Goal: Task Accomplishment & Management: Manage account settings

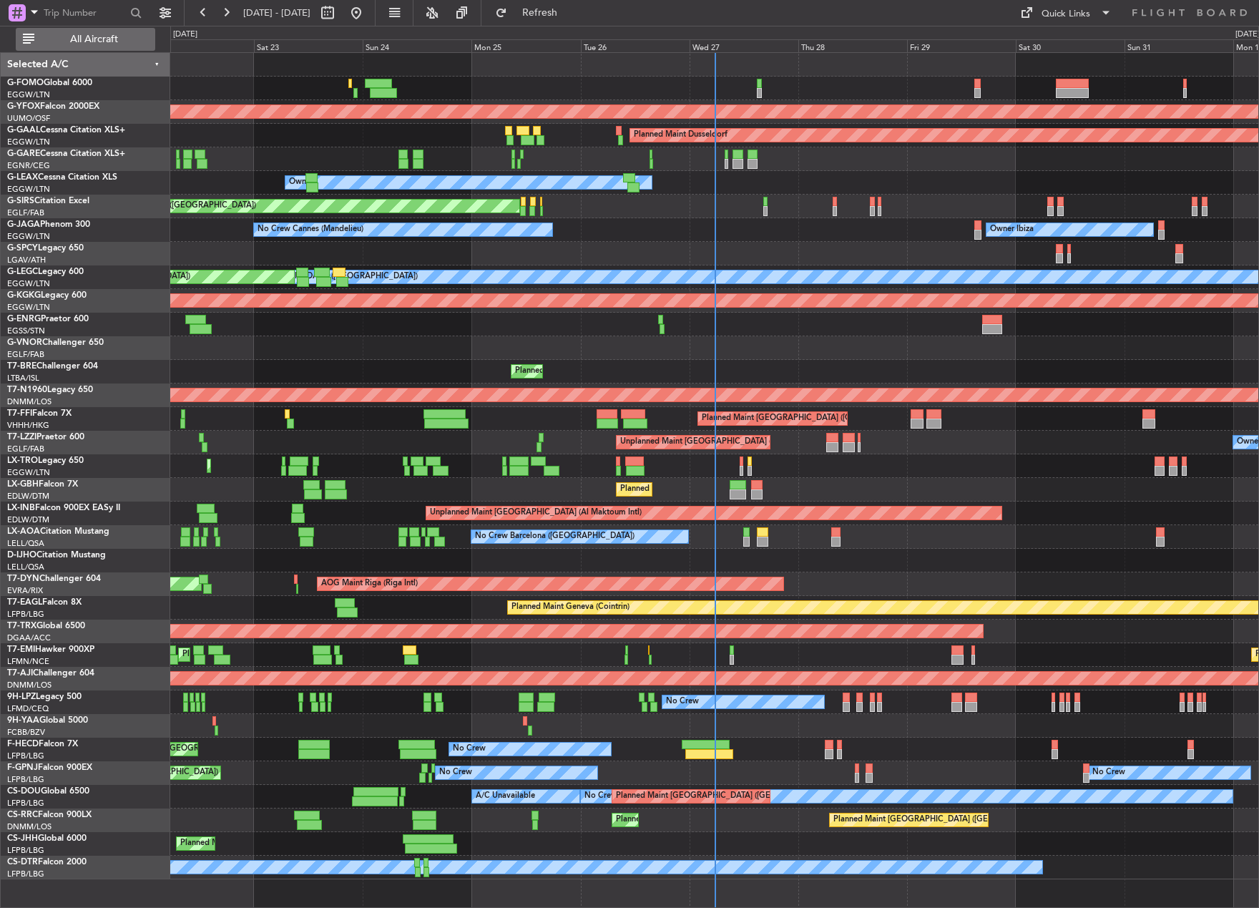
click at [115, 41] on span "All Aircraft" at bounding box center [94, 39] width 114 height 10
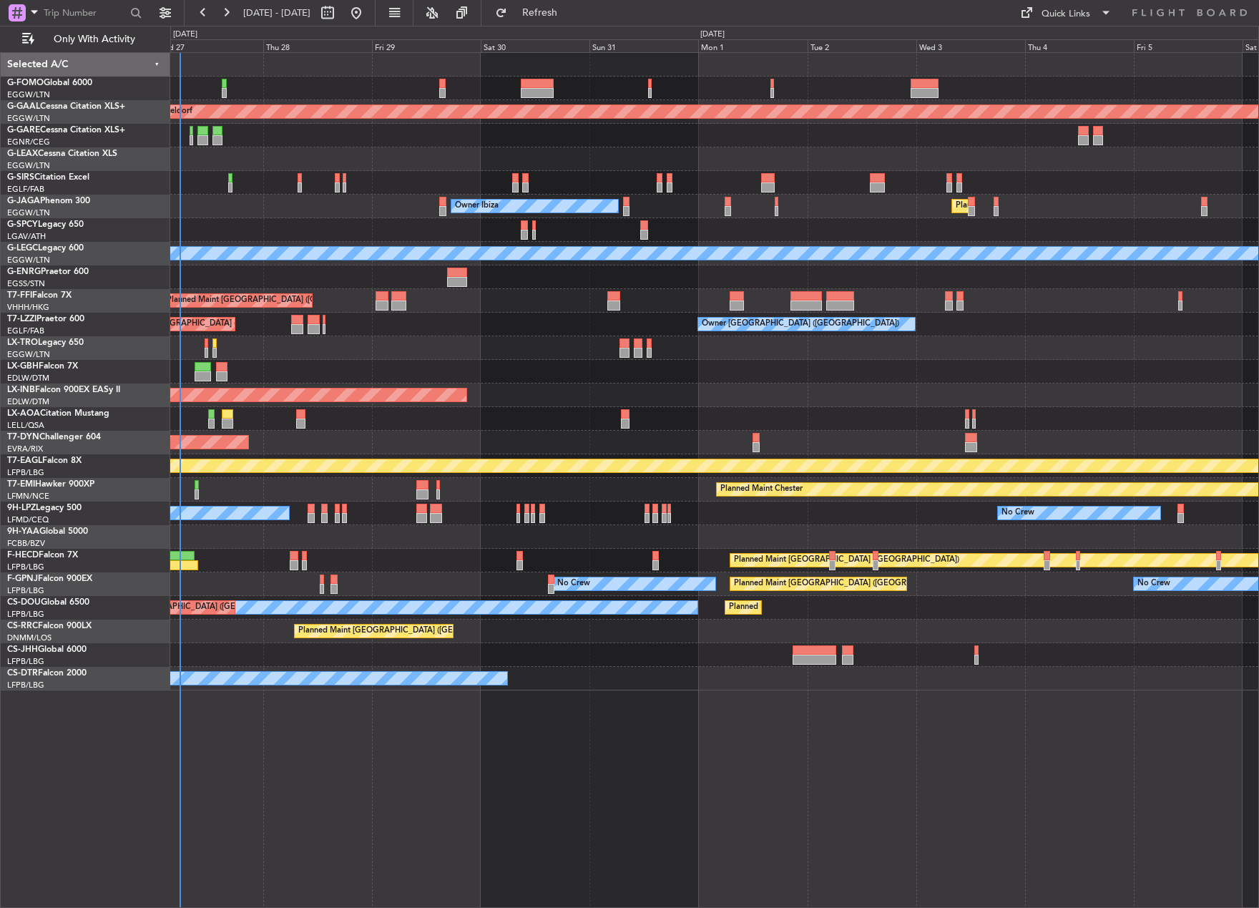
click at [195, 400] on div "Planned Maint Dusseldorf Owner Unplanned Maint [GEOGRAPHIC_DATA] ([GEOGRAPHIC_D…" at bounding box center [714, 371] width 1088 height 637
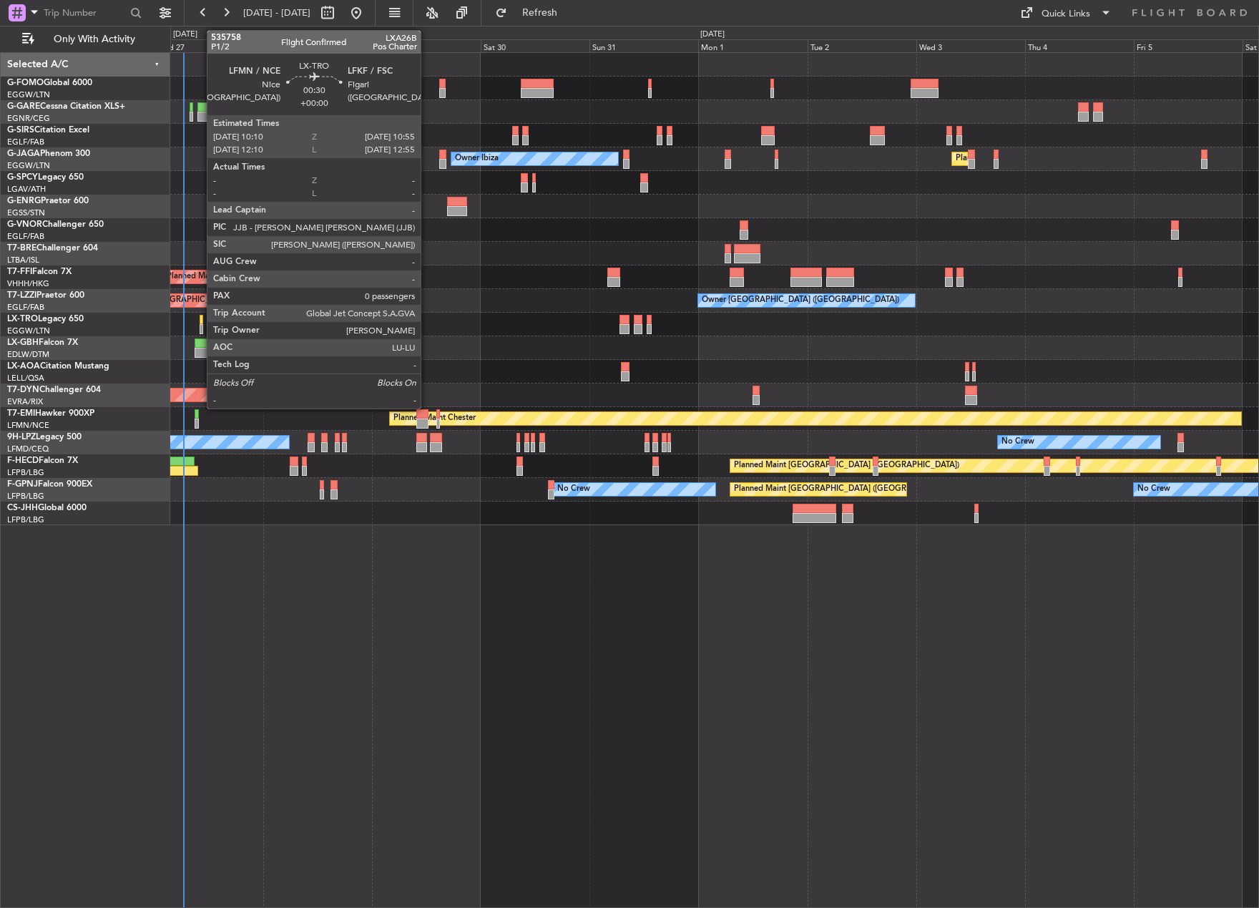
click at [200, 321] on div at bounding box center [202, 320] width 4 height 10
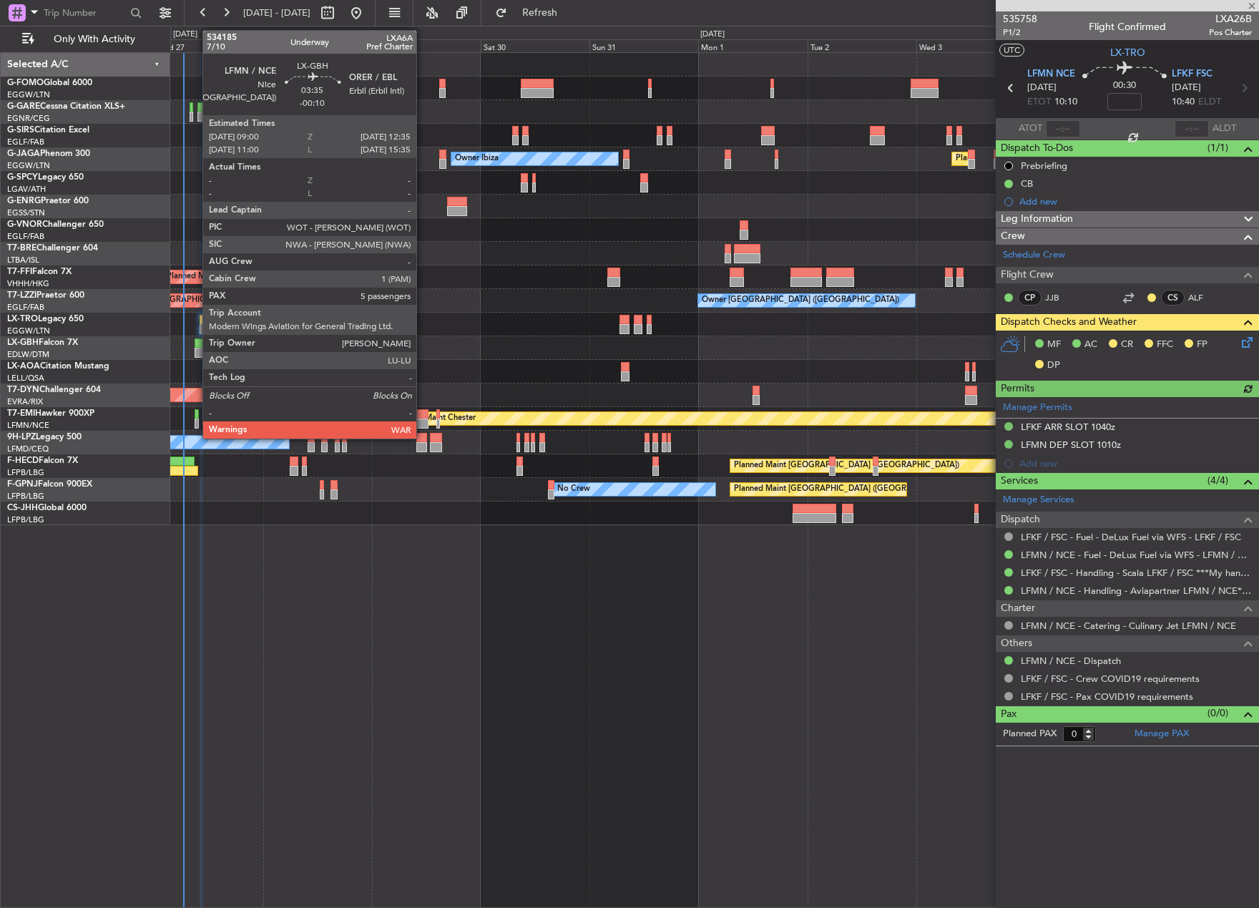
click at [195, 350] on div at bounding box center [203, 353] width 16 height 10
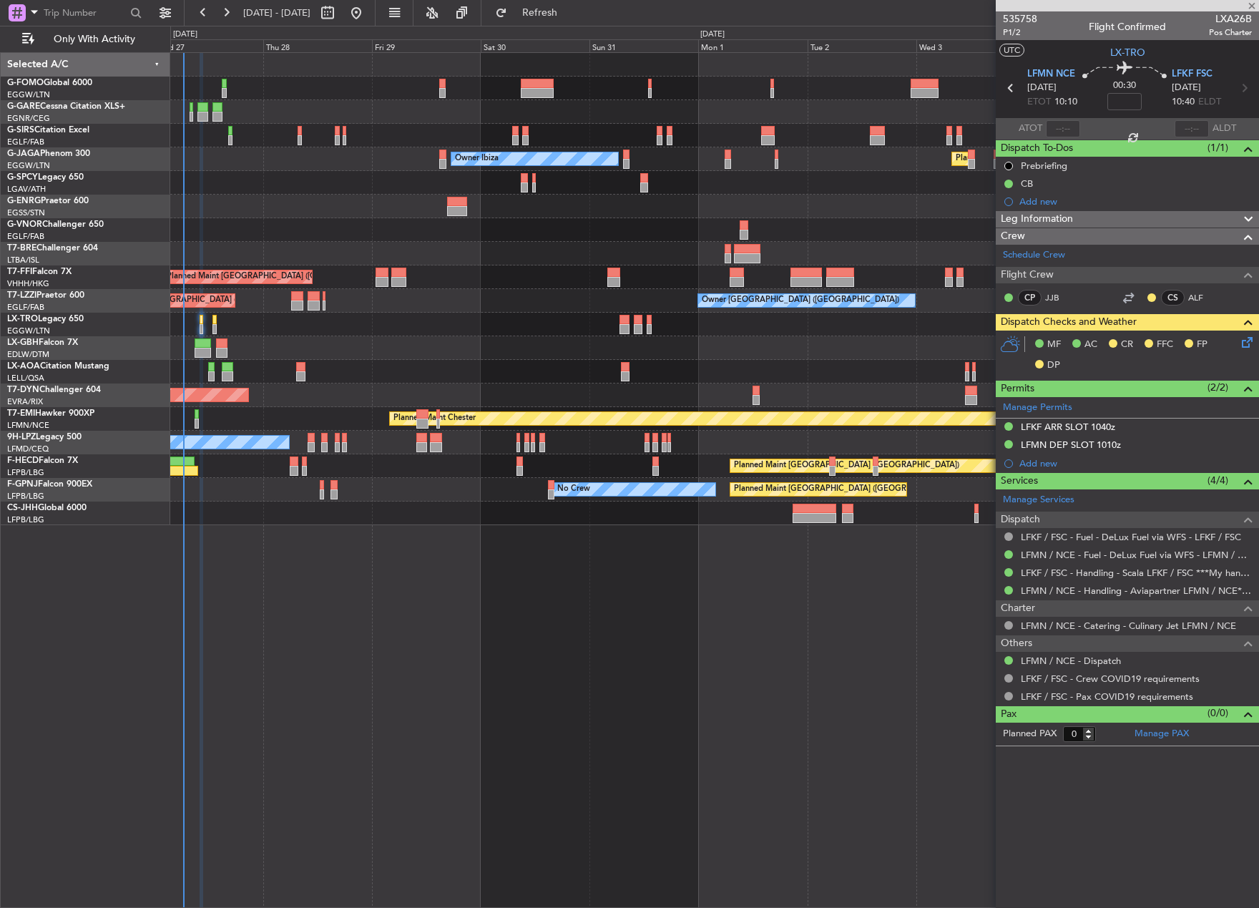
type input "-00:10"
type input "5"
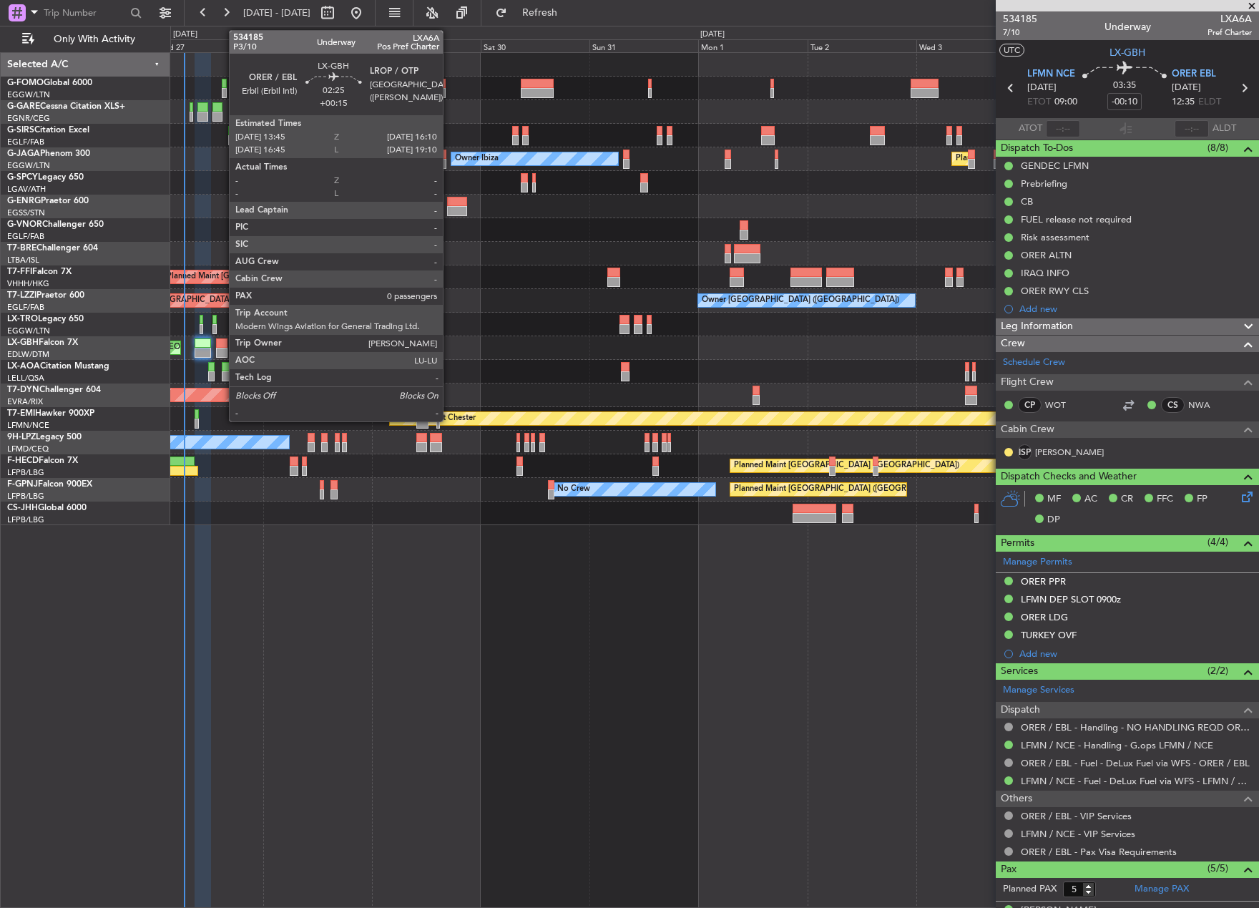
click at [222, 352] on div at bounding box center [221, 353] width 11 height 10
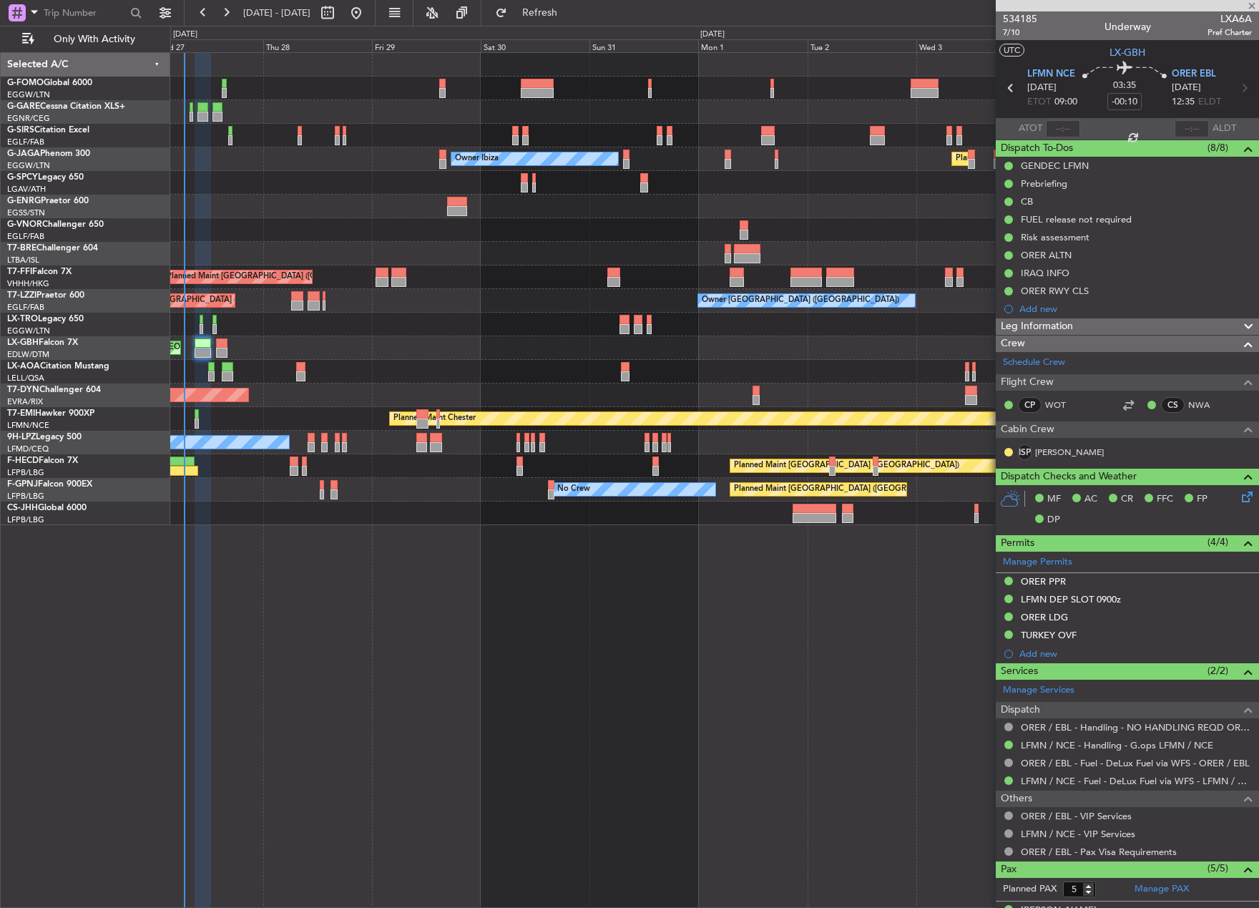
type input "+00:15"
type input "0"
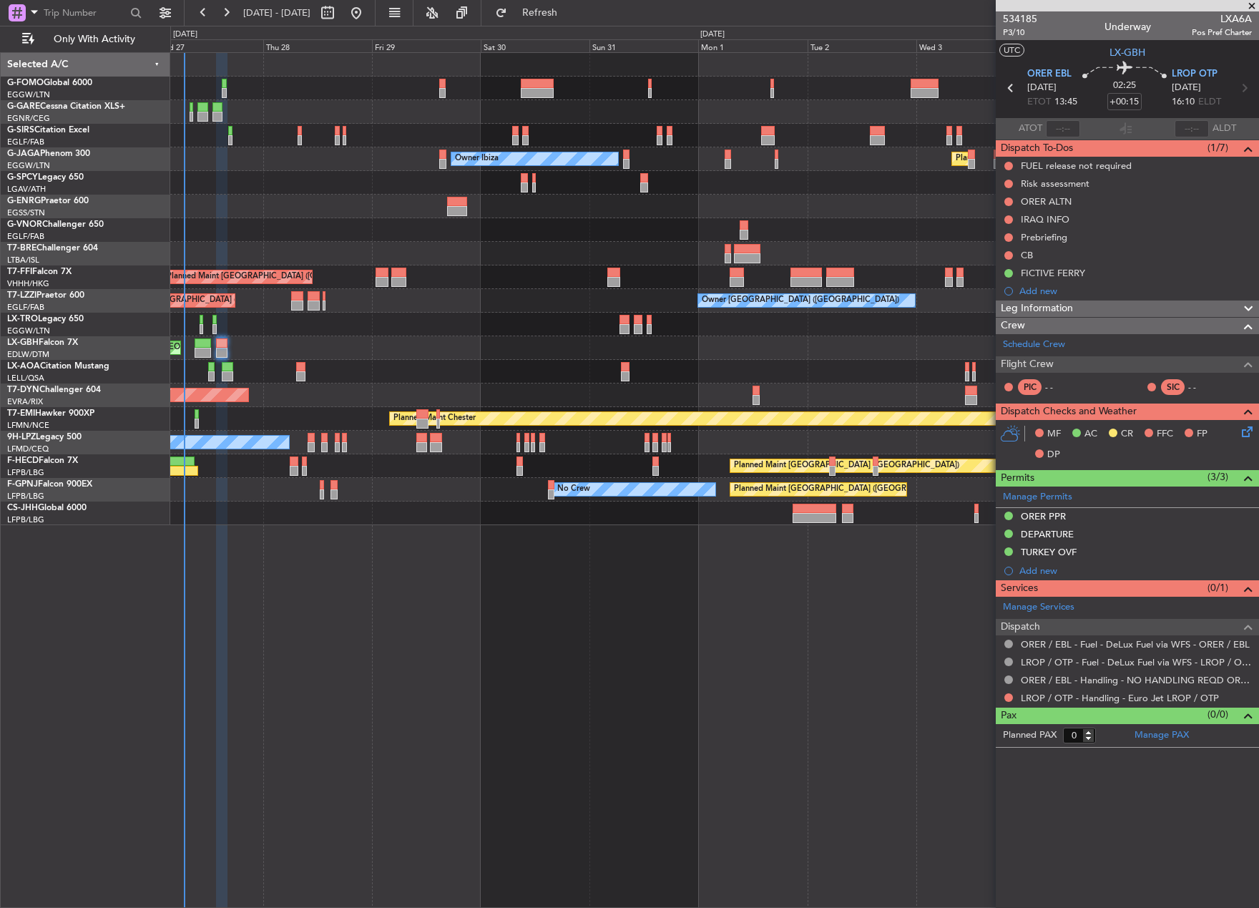
click at [620, 600] on div "Unplanned Maint Oxford ([GEOGRAPHIC_DATA]) Owner Ibiza Planned Maint [GEOGRAPHI…" at bounding box center [714, 479] width 1089 height 855
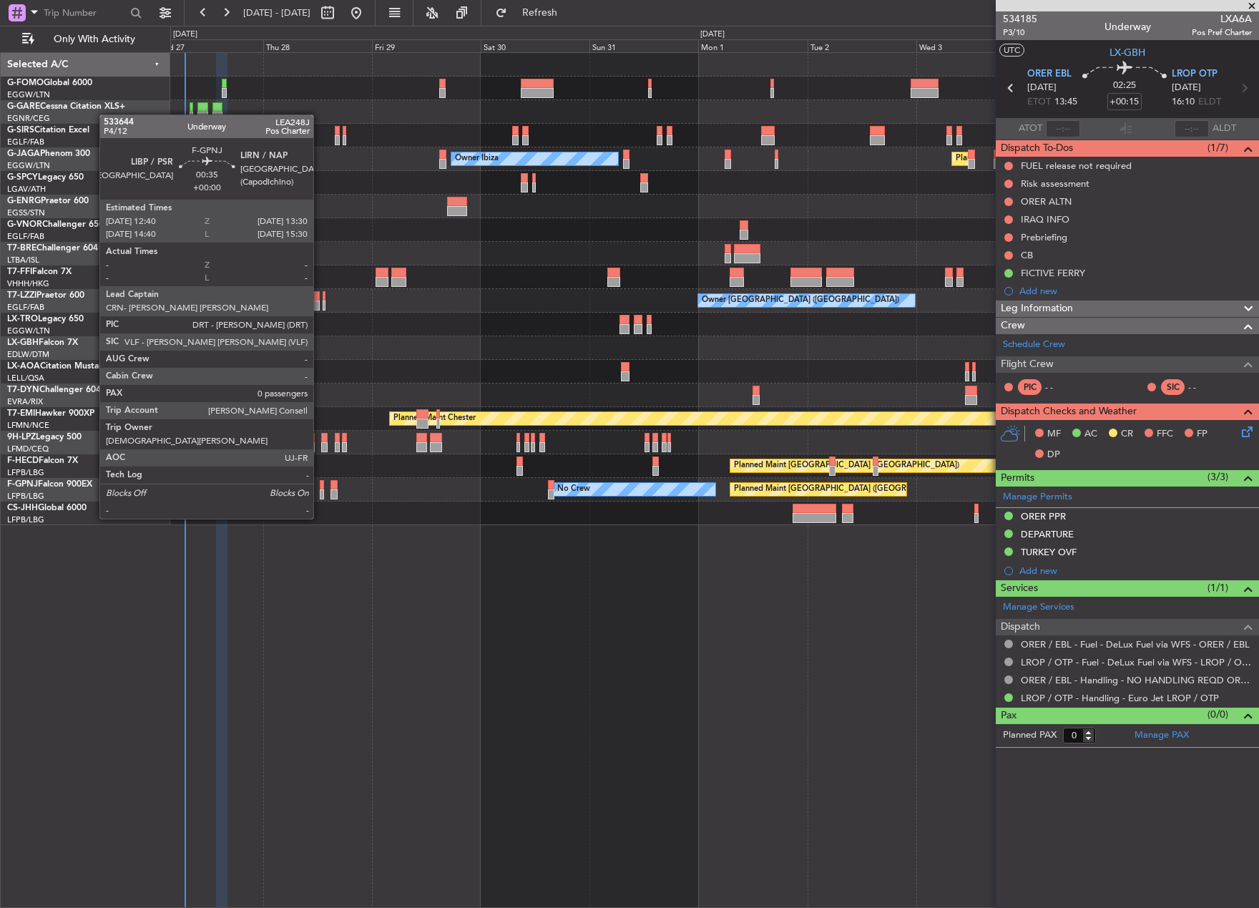
click at [320, 491] on div at bounding box center [322, 494] width 4 height 10
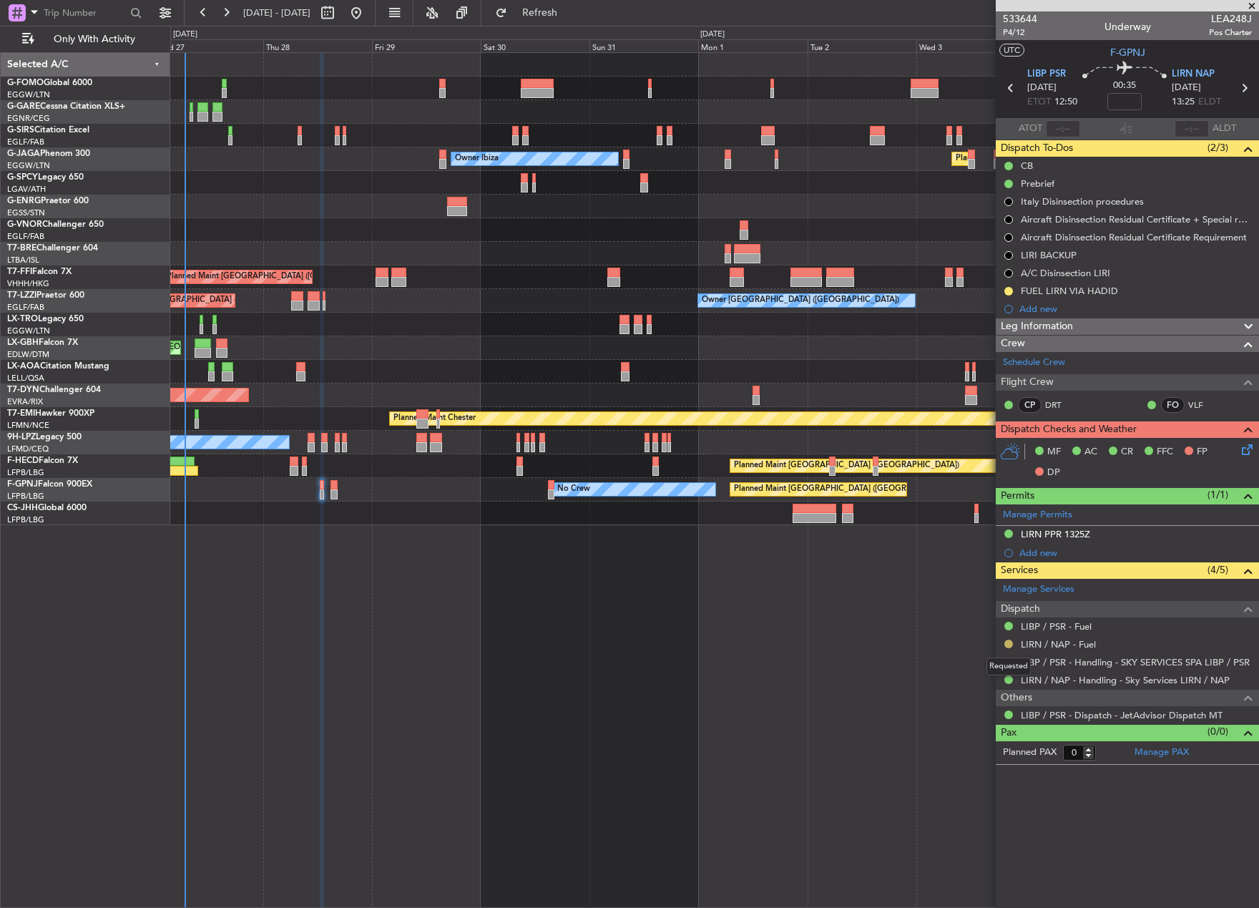
click at [1009, 641] on button at bounding box center [1008, 643] width 9 height 9
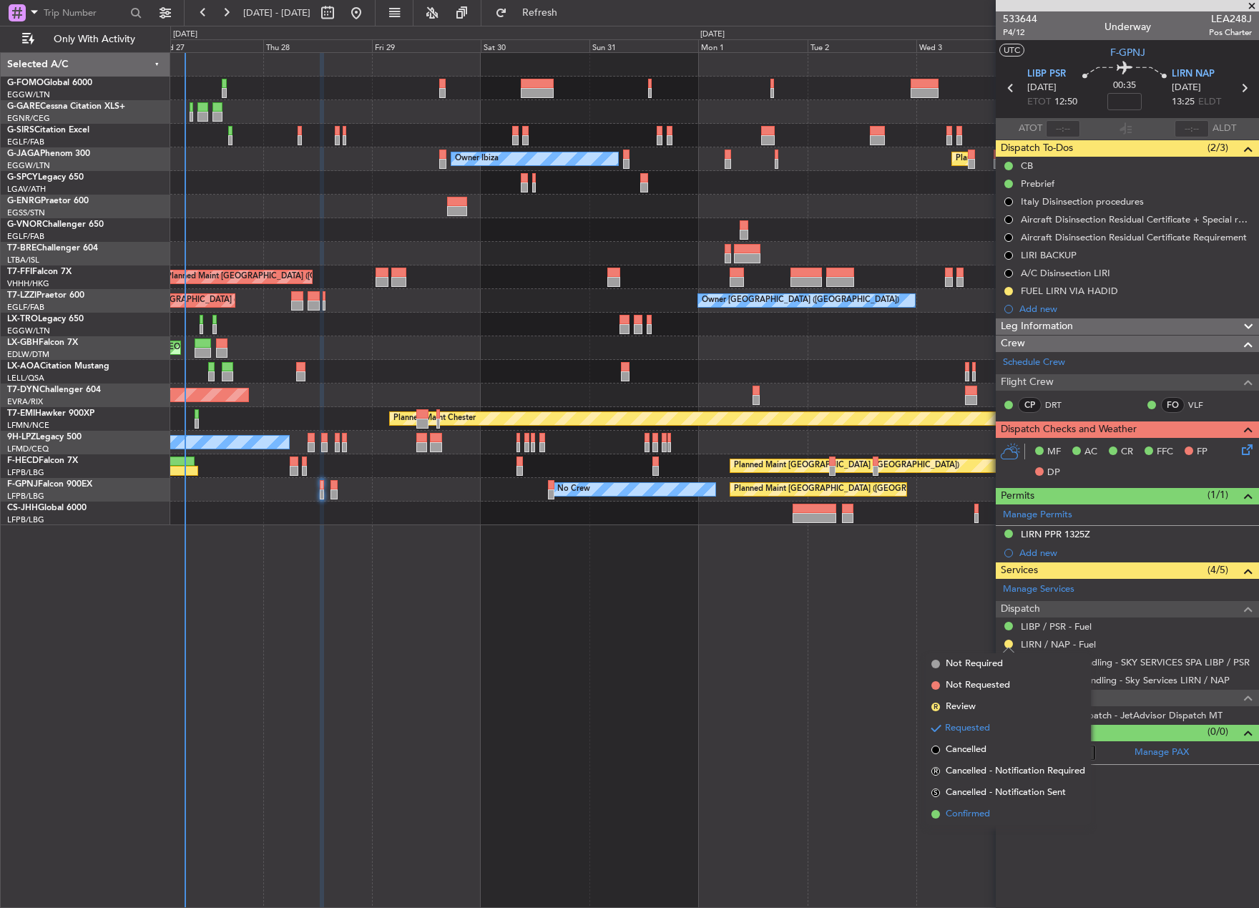
click at [993, 808] on li "Confirmed" at bounding box center [1007, 813] width 165 height 21
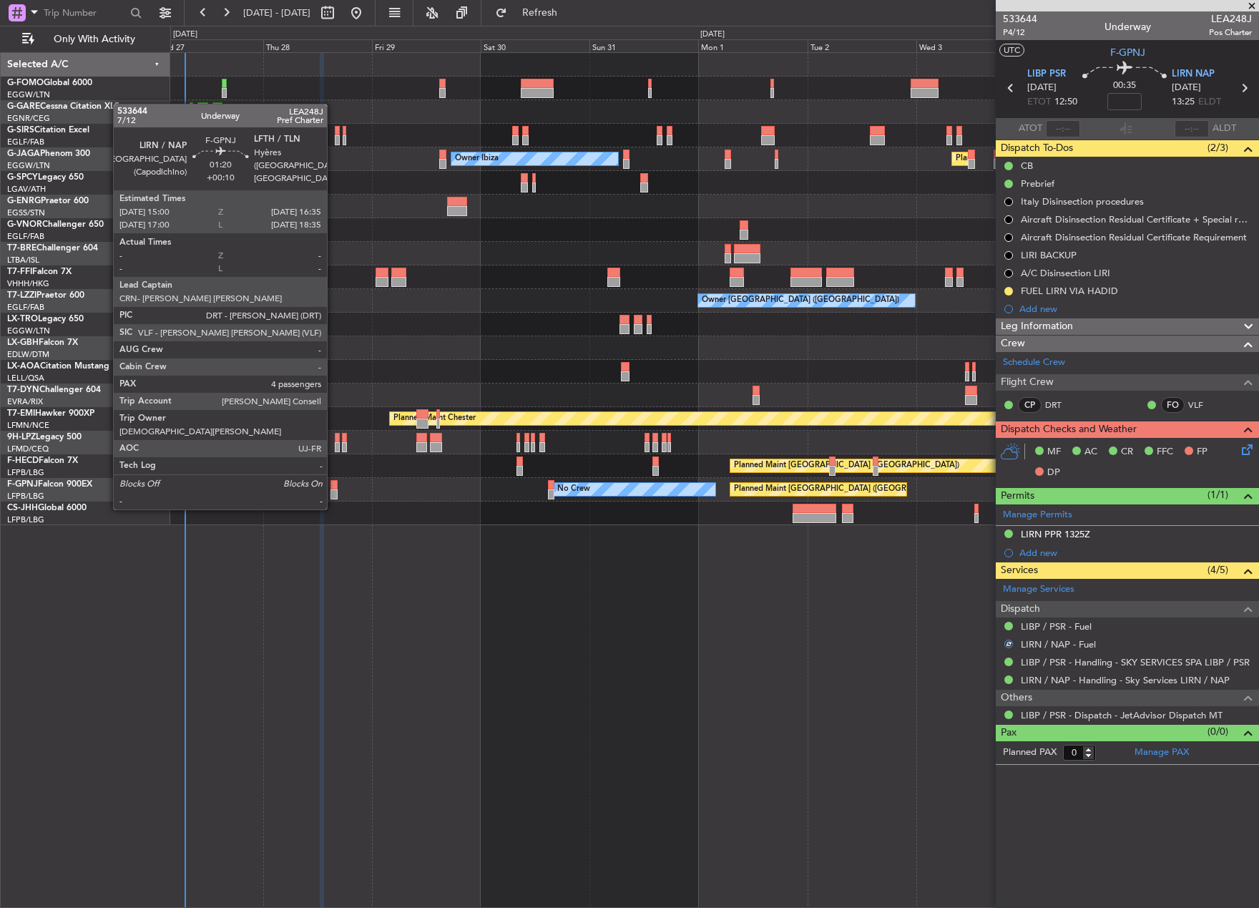
click at [333, 481] on div at bounding box center [334, 485] width 8 height 10
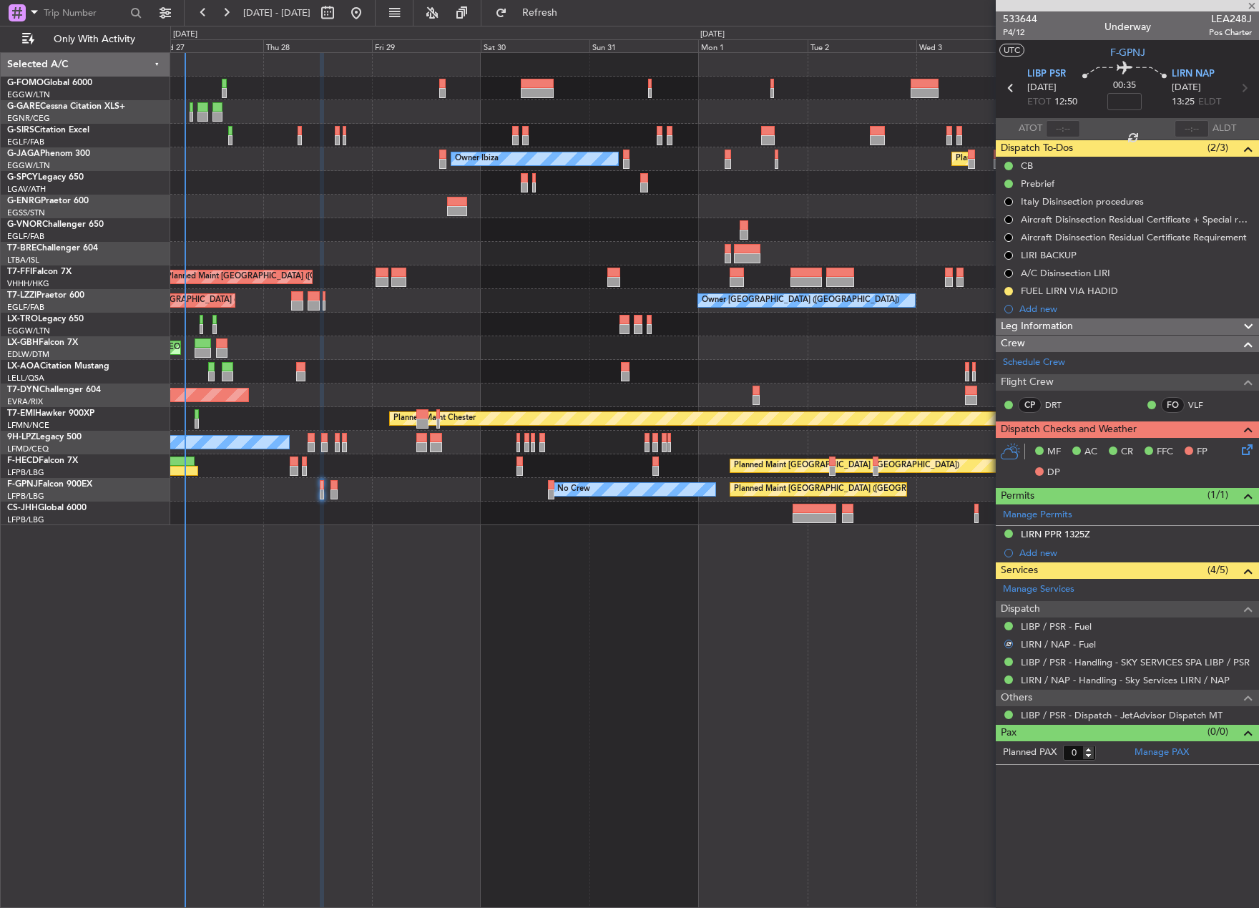
type input "+00:10"
type input "4"
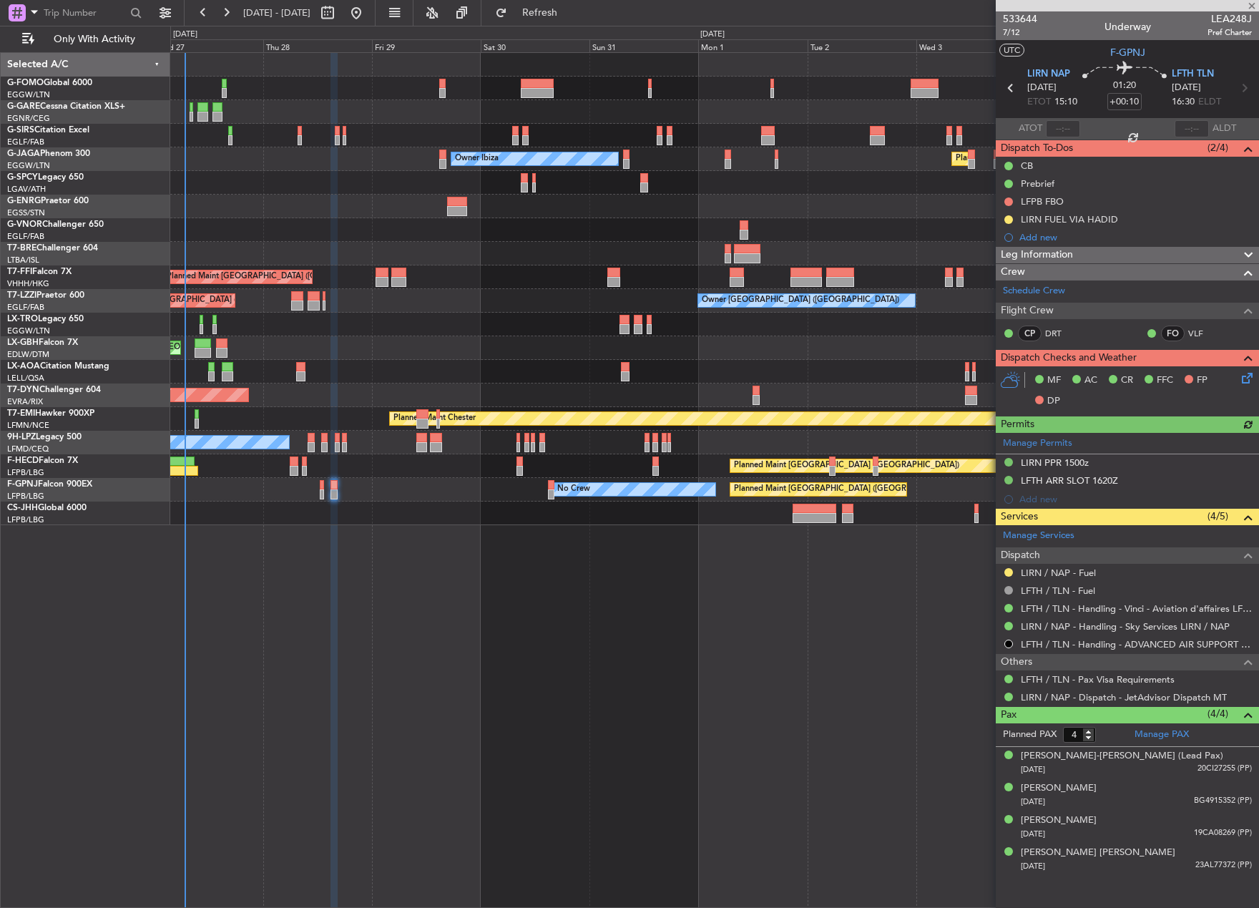
click at [1008, 566] on div at bounding box center [1008, 571] width 11 height 11
click at [1006, 571] on button at bounding box center [1008, 572] width 9 height 9
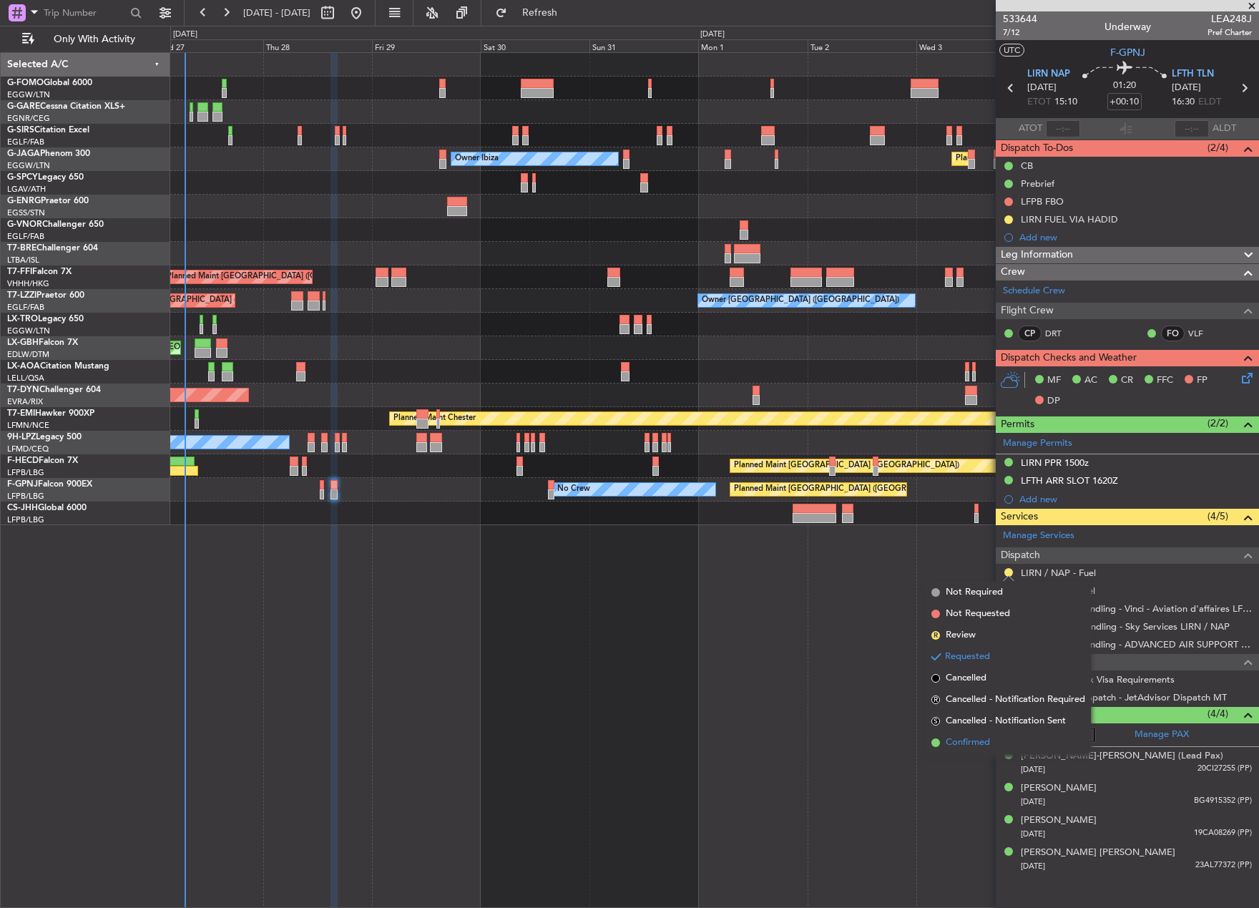
click at [984, 742] on span "Confirmed" at bounding box center [968, 742] width 44 height 14
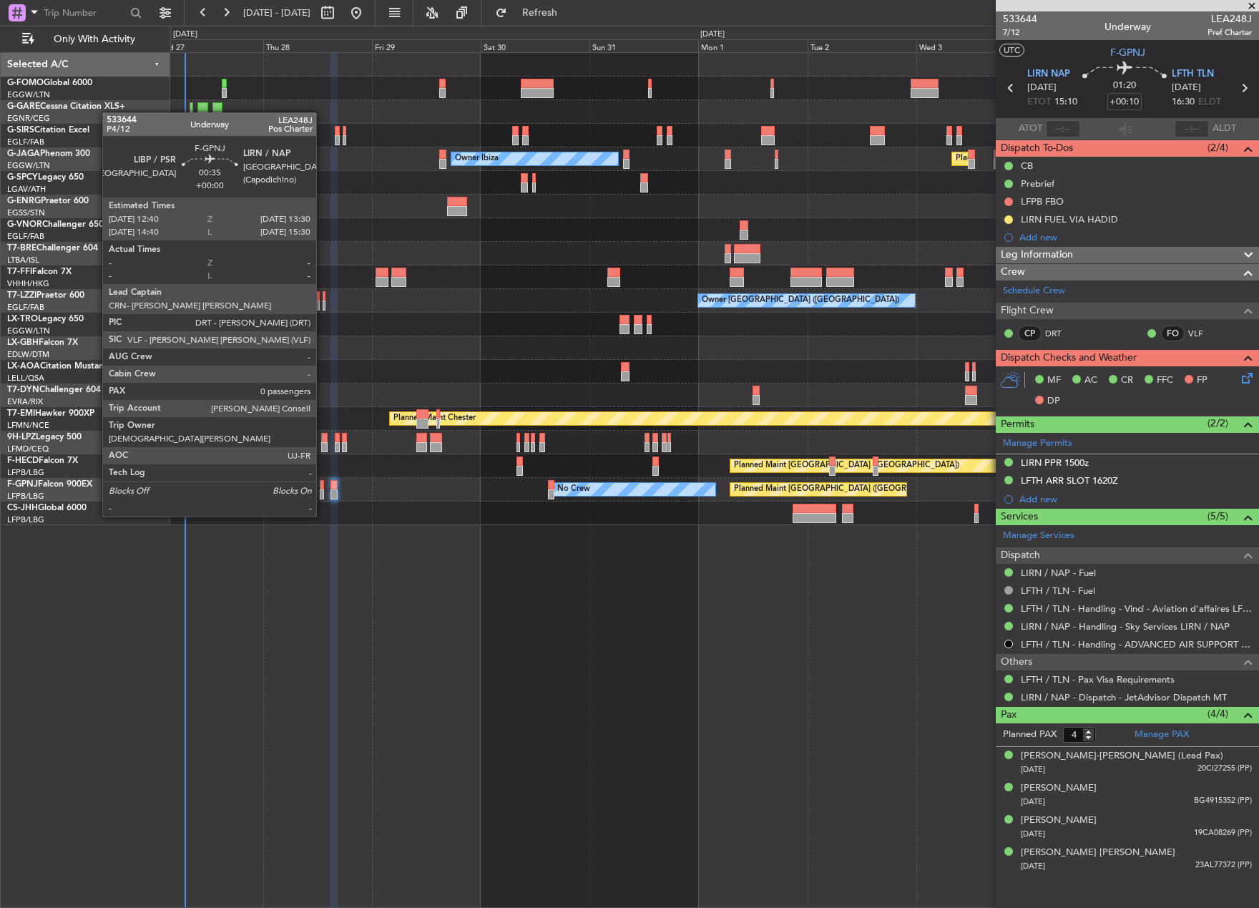
click at [323, 489] on div at bounding box center [322, 494] width 4 height 10
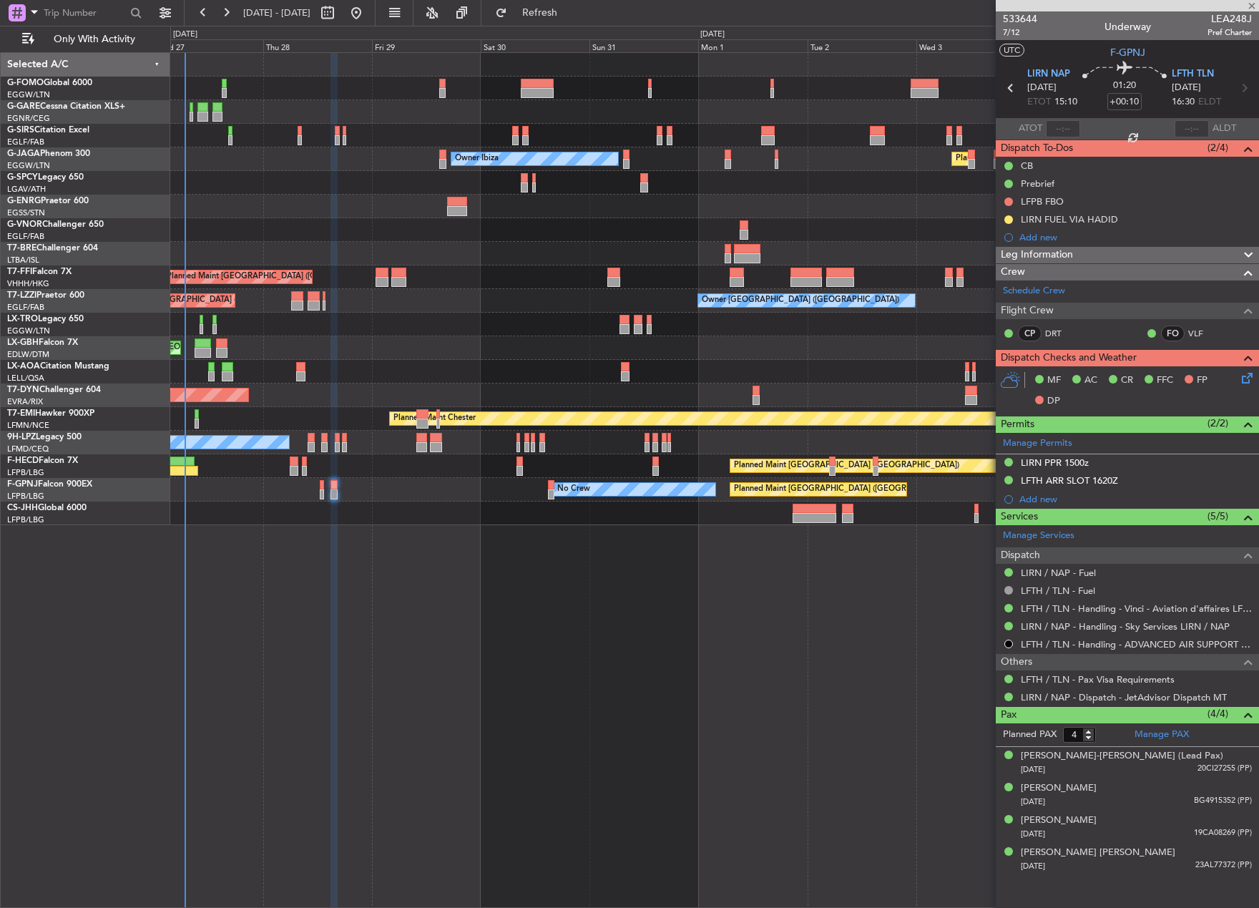
type input "0"
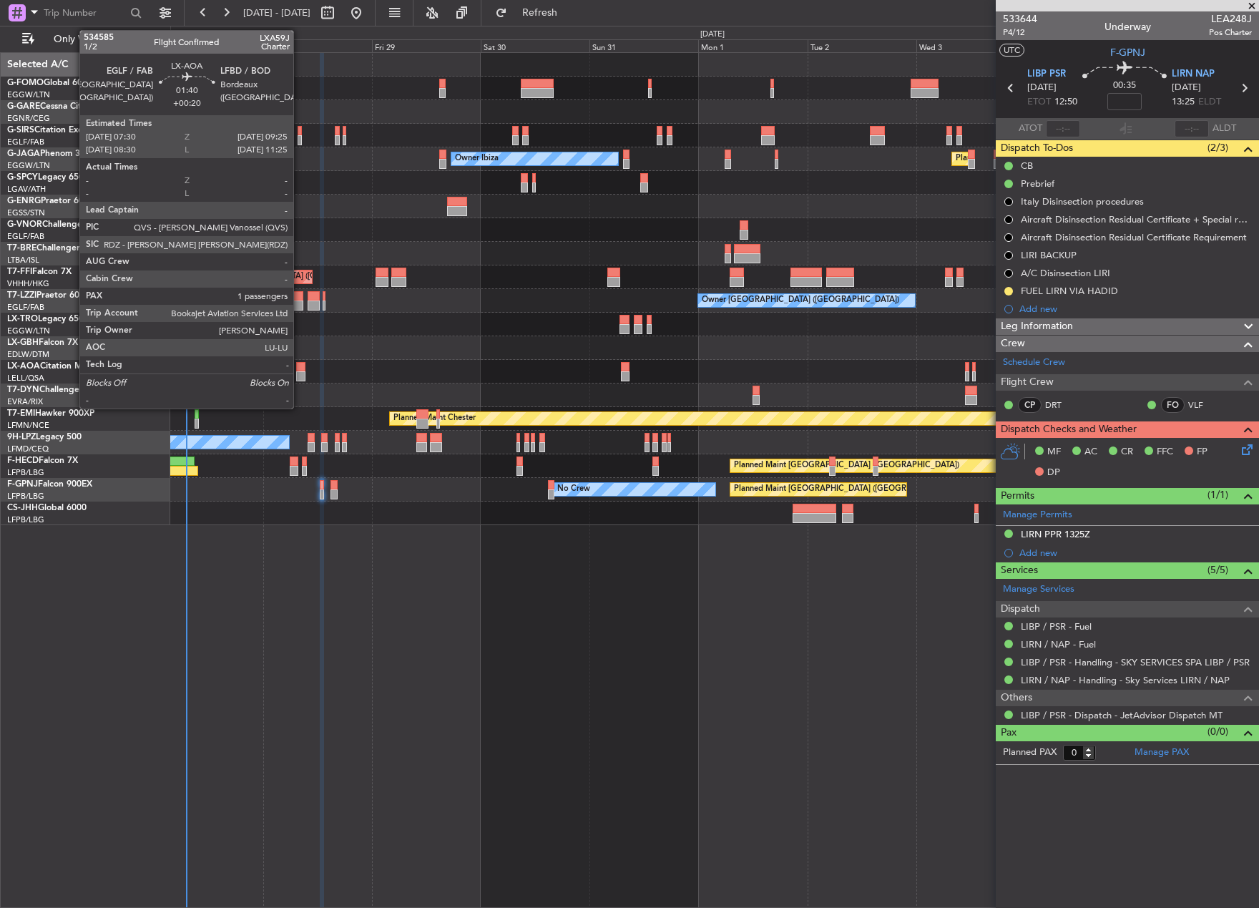
click at [300, 371] on div at bounding box center [300, 376] width 9 height 10
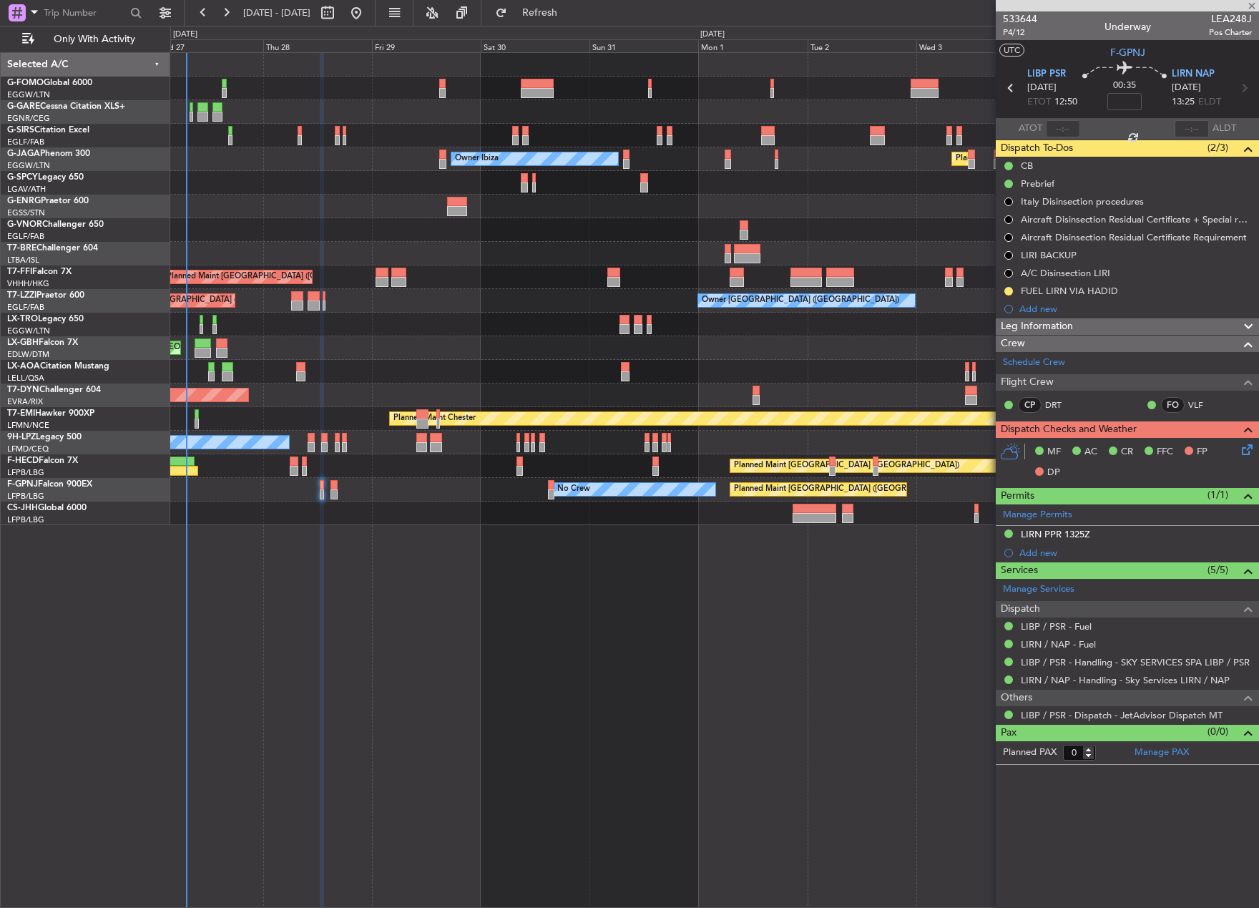
type input "+00:20"
type input "1"
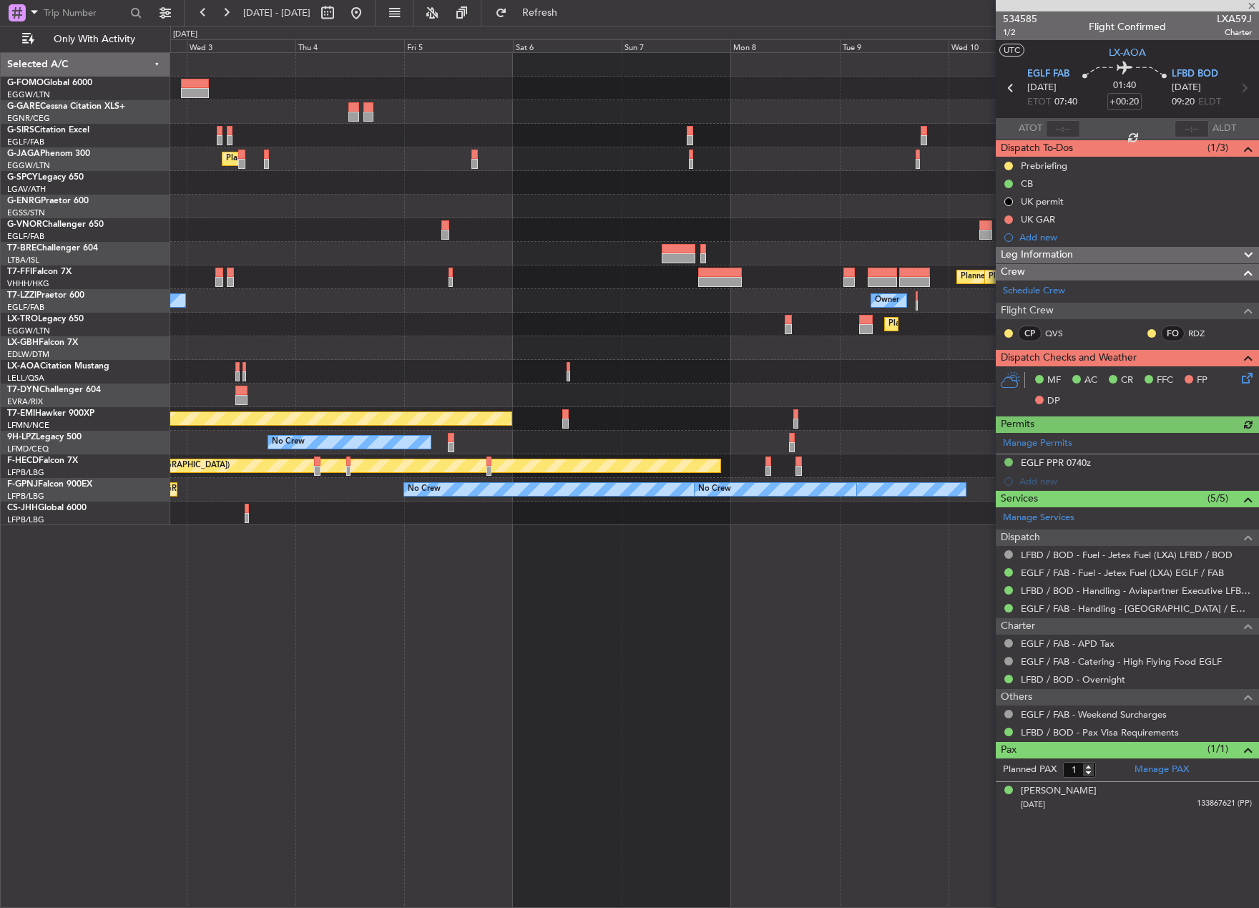
click at [147, 373] on div "Planned Maint [GEOGRAPHIC_DATA] ([GEOGRAPHIC_DATA]) Planned Maint Tianjin ([GEO…" at bounding box center [629, 467] width 1259 height 882
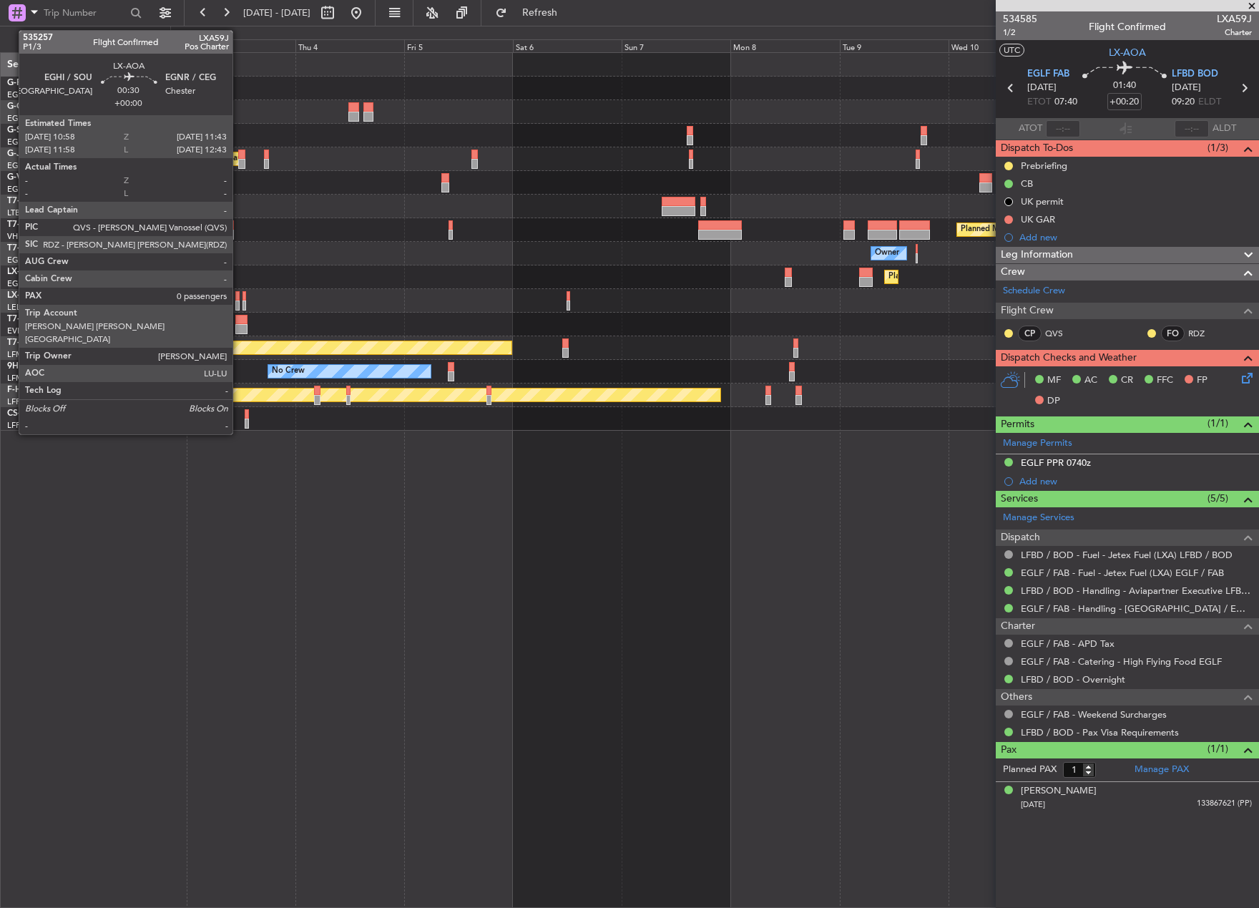
click at [239, 300] on div at bounding box center [237, 296] width 4 height 10
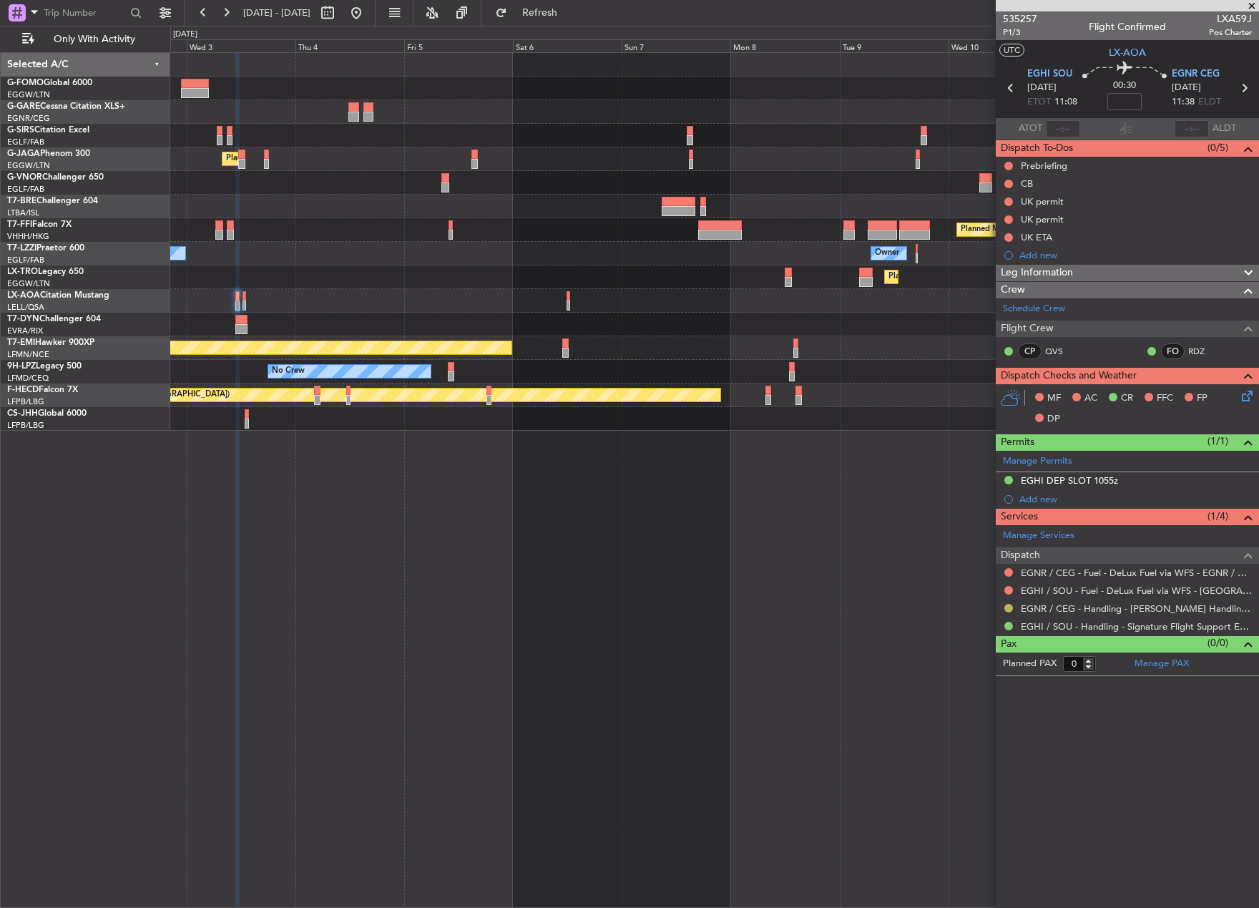
click at [1008, 606] on button at bounding box center [1008, 608] width 9 height 9
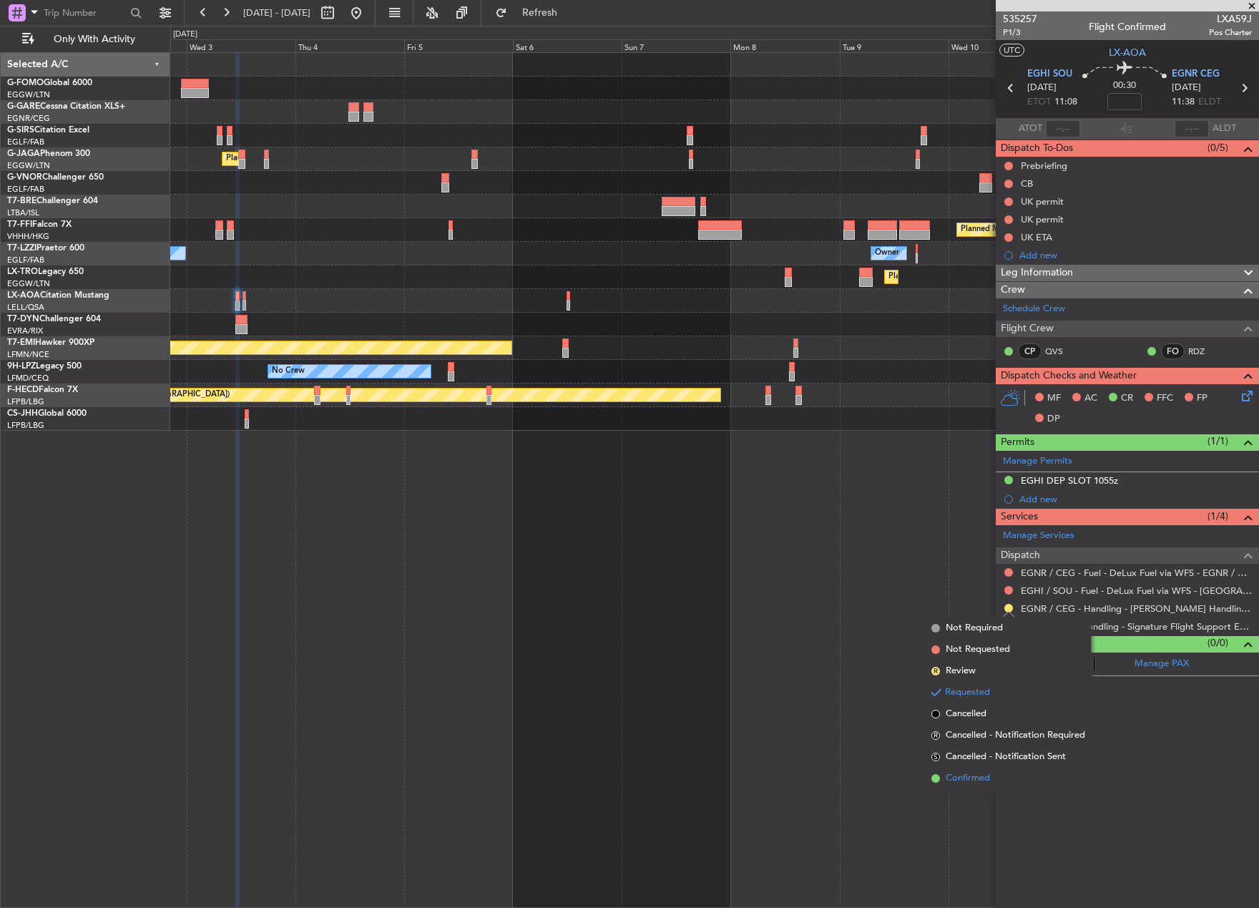
click at [935, 774] on span at bounding box center [935, 778] width 9 height 9
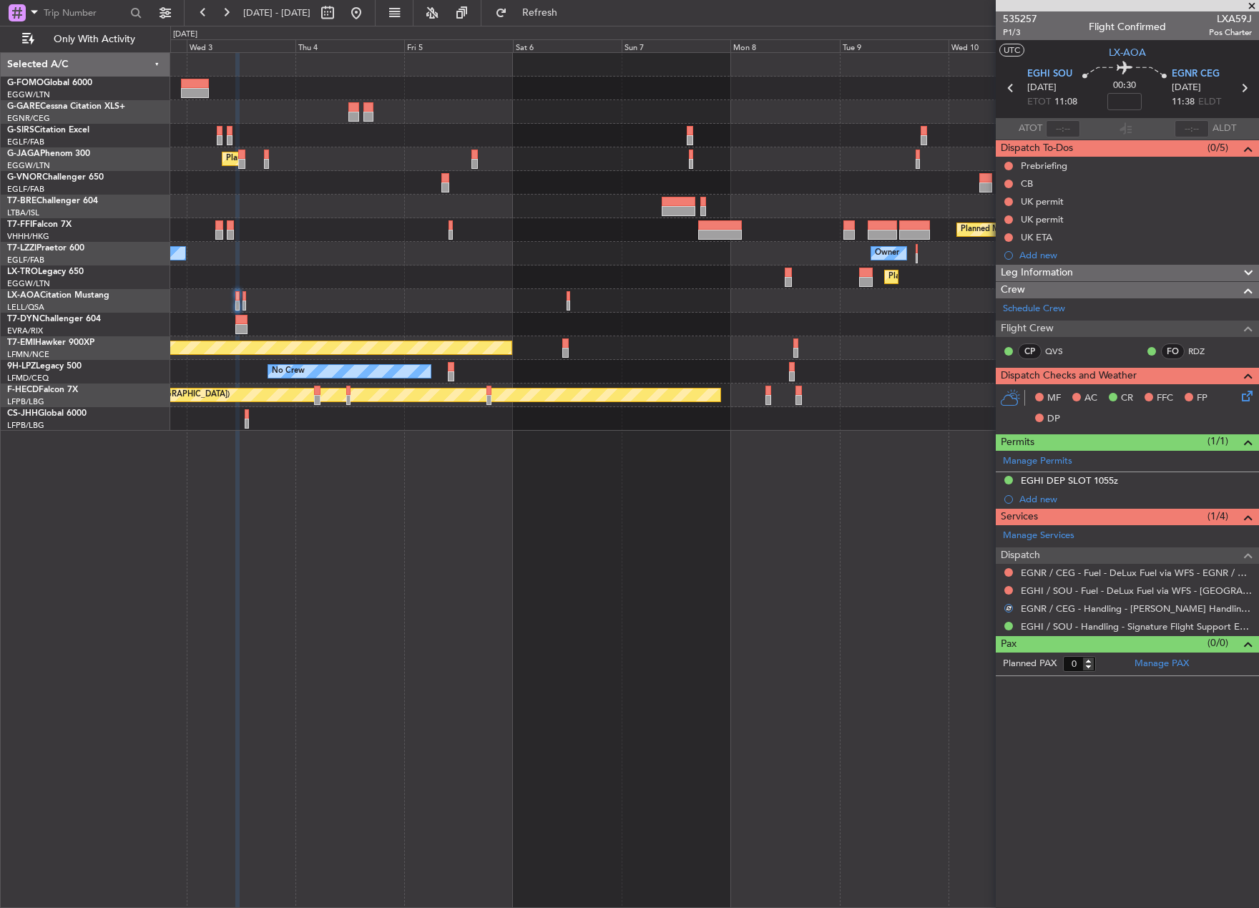
click at [247, 305] on div "No Crew Sabadell" at bounding box center [714, 301] width 1088 height 24
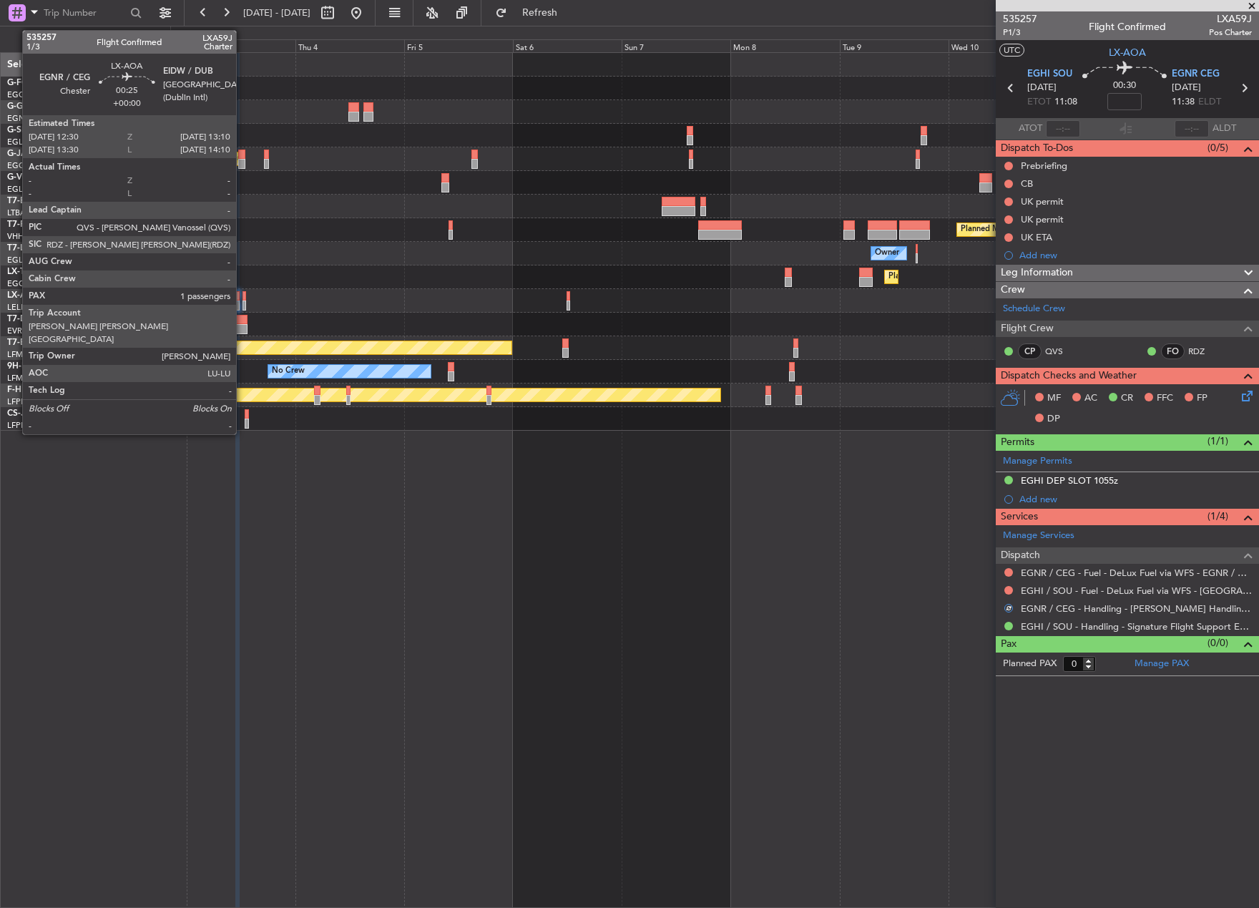
click at [242, 303] on div at bounding box center [244, 305] width 4 height 10
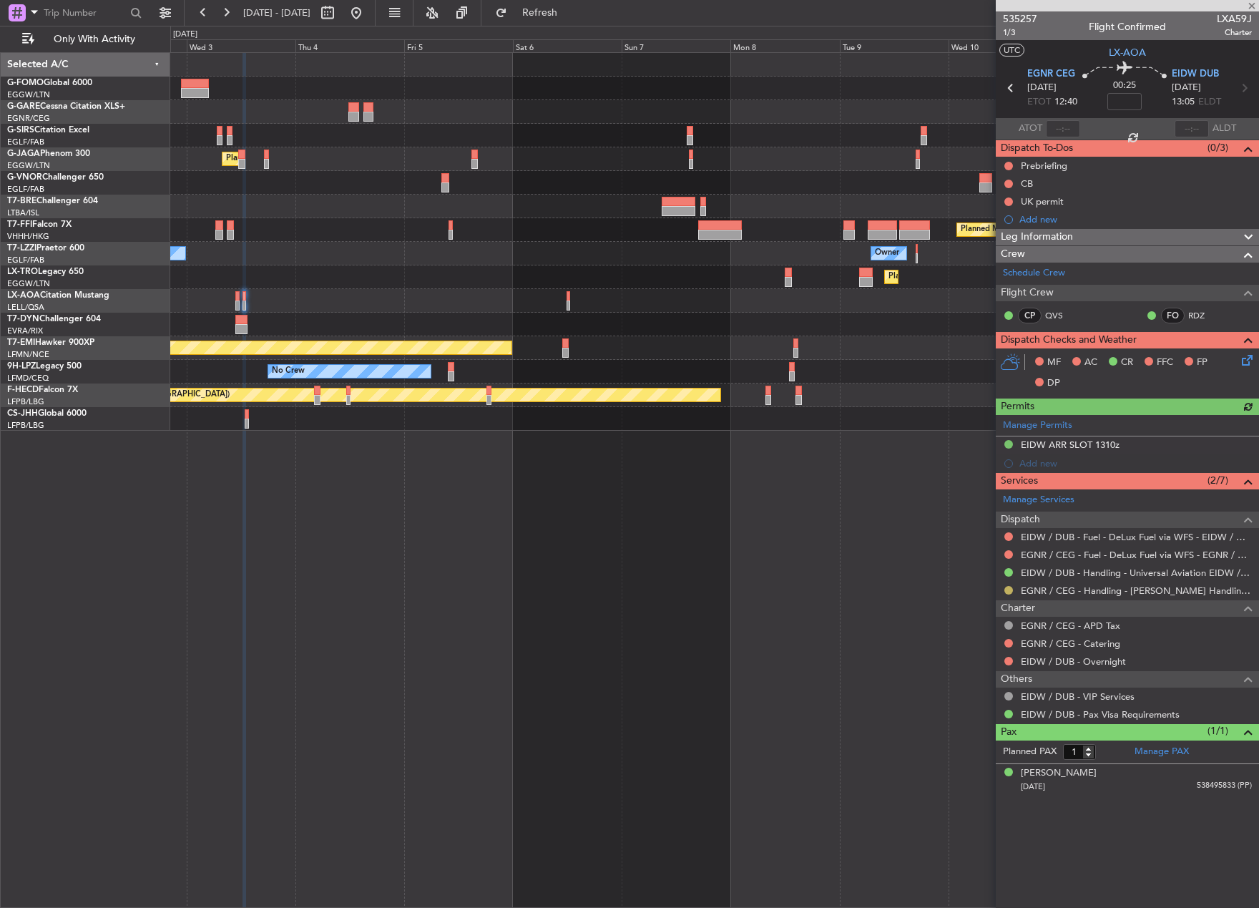
click at [1008, 589] on button at bounding box center [1008, 590] width 9 height 9
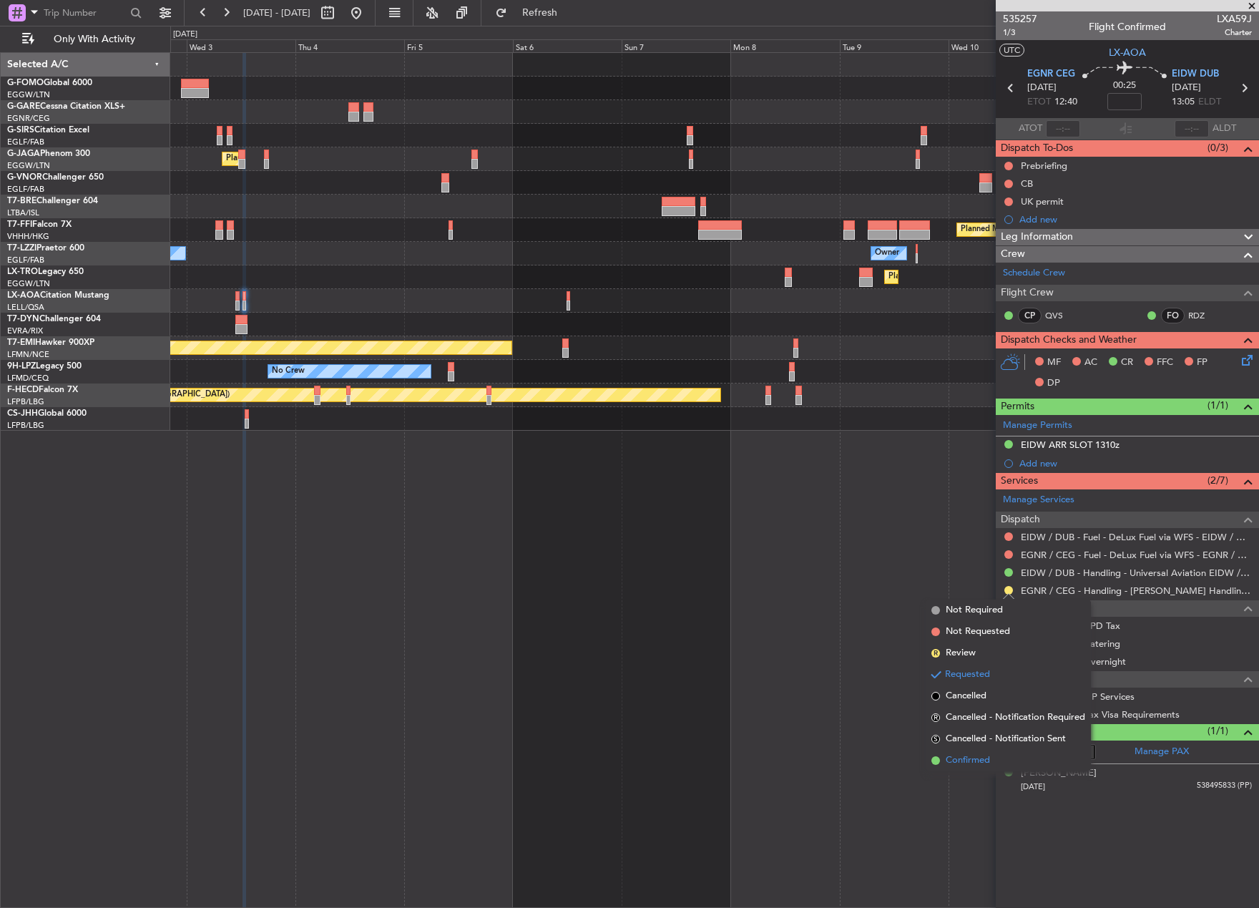
click at [983, 760] on span "Confirmed" at bounding box center [968, 760] width 44 height 14
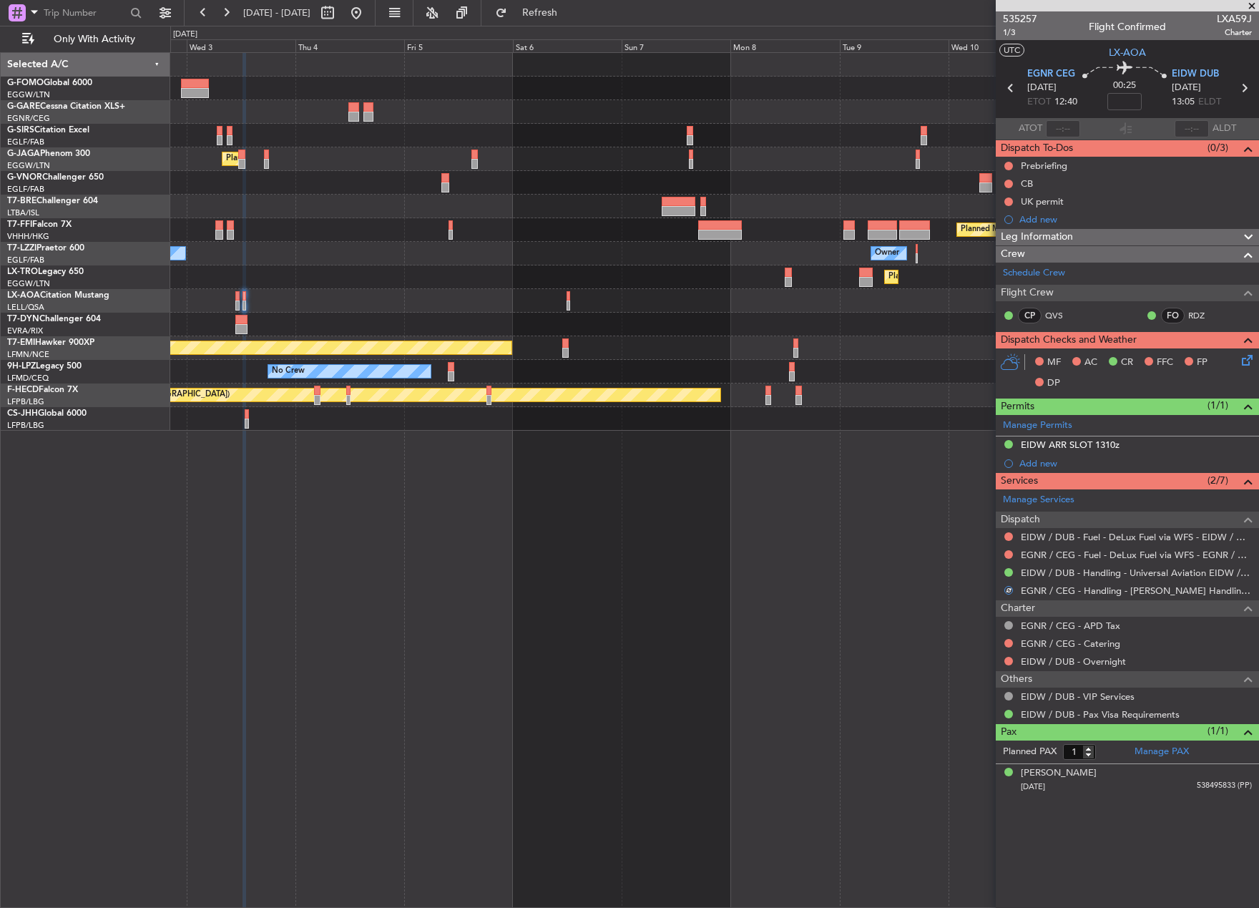
click at [778, 551] on div "Planned Maint [GEOGRAPHIC_DATA] ([GEOGRAPHIC_DATA]) Planned Maint Geneva ([GEOG…" at bounding box center [714, 479] width 1089 height 855
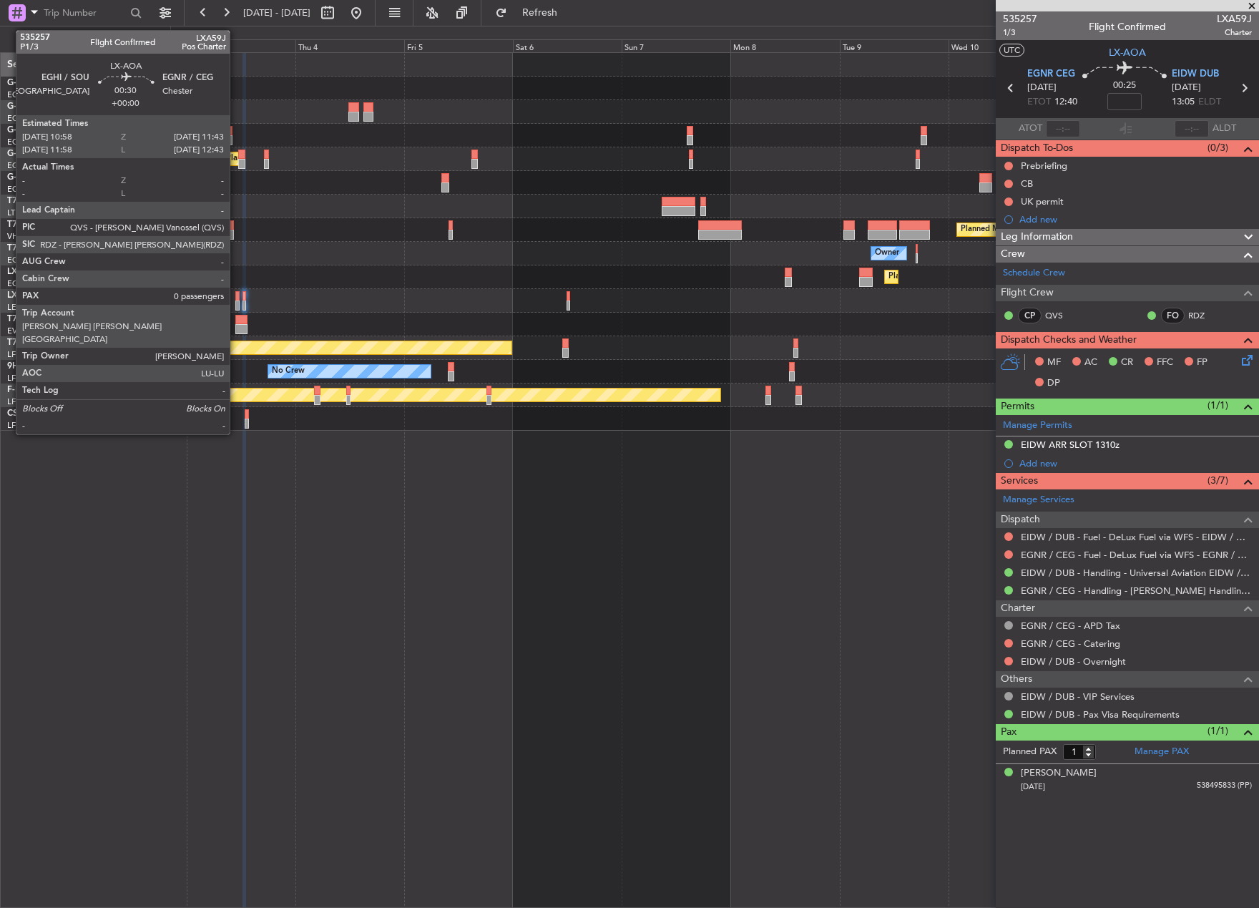
click at [238, 304] on div at bounding box center [237, 305] width 4 height 10
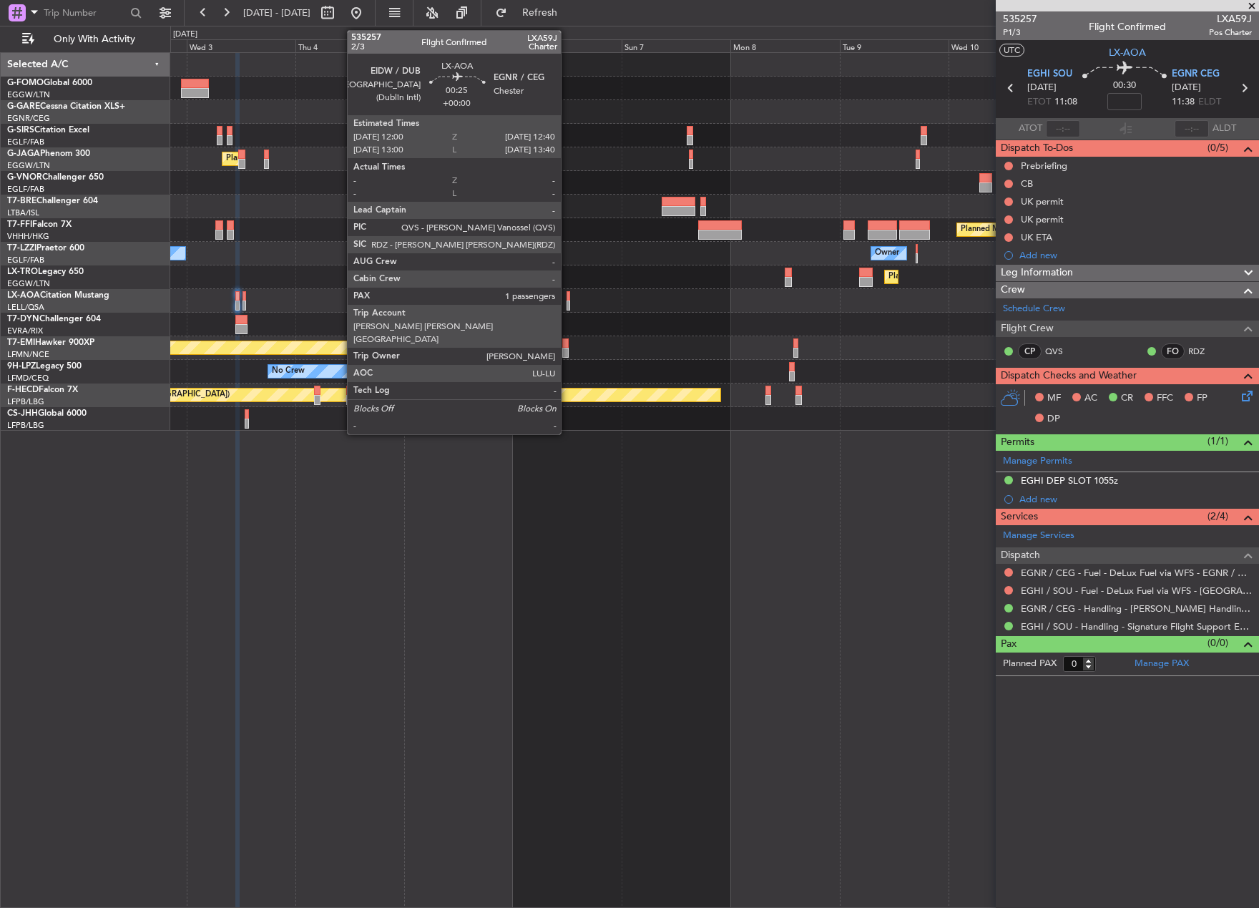
click at [567, 299] on div at bounding box center [568, 296] width 4 height 10
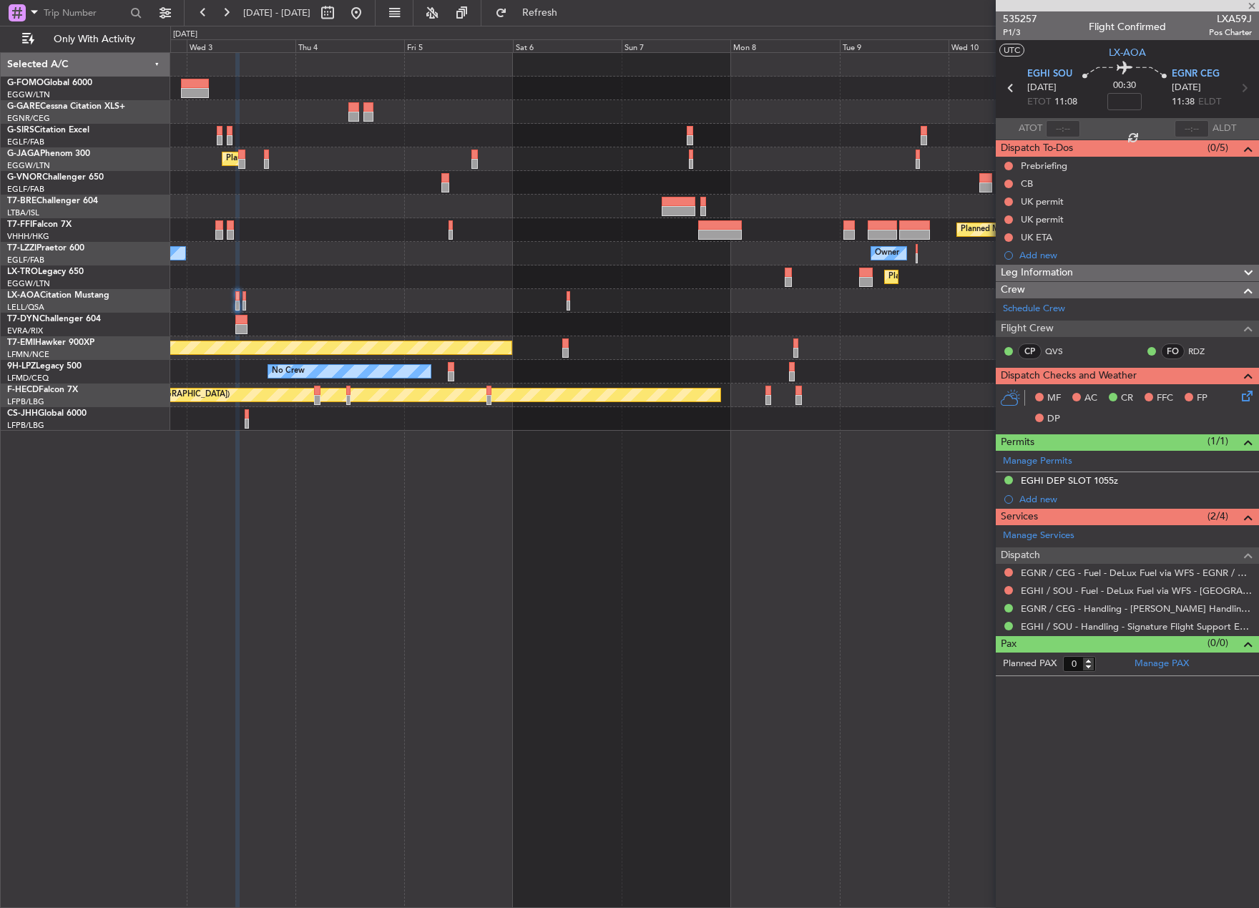
type input "1"
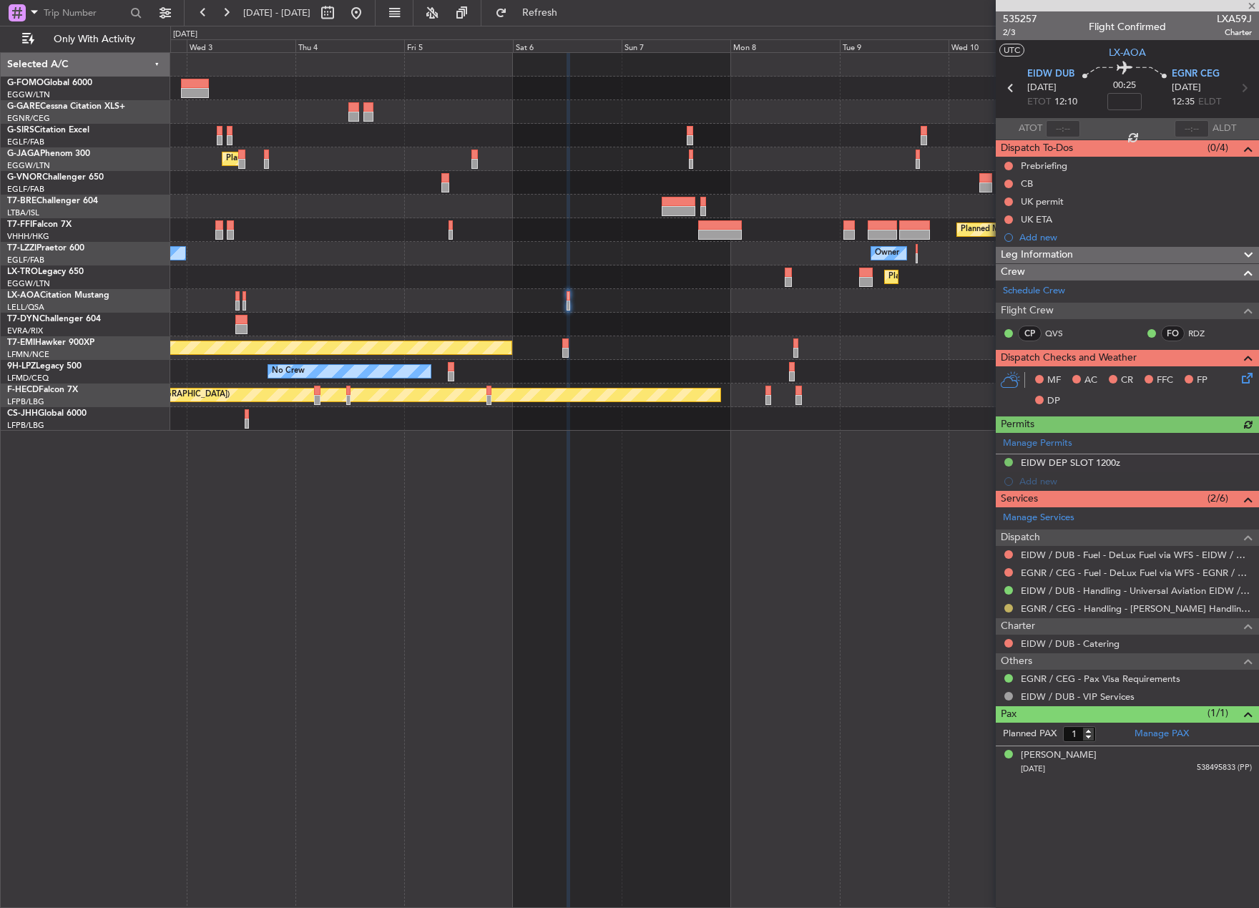
click at [1008, 607] on button at bounding box center [1008, 608] width 9 height 9
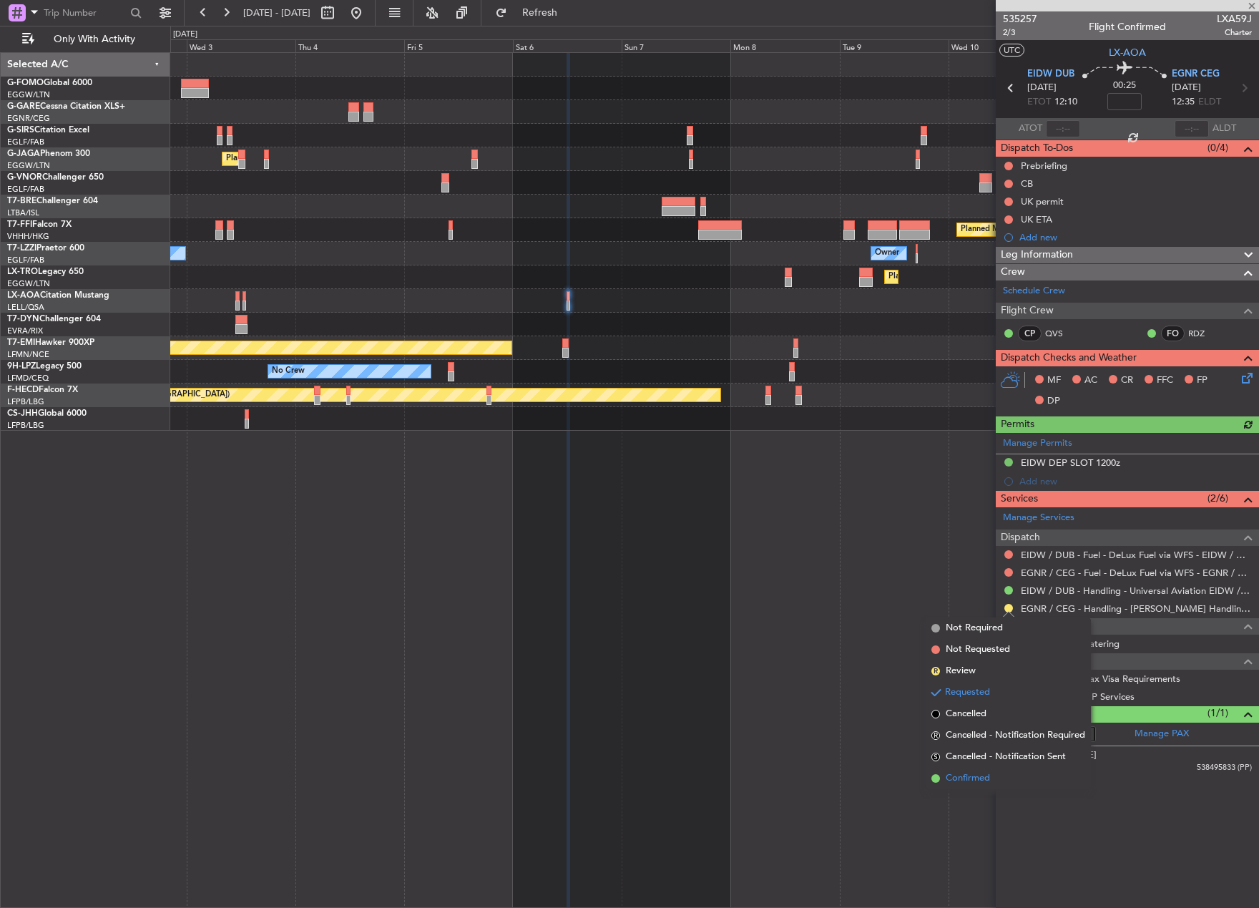
click at [957, 775] on span "Confirmed" at bounding box center [968, 778] width 44 height 14
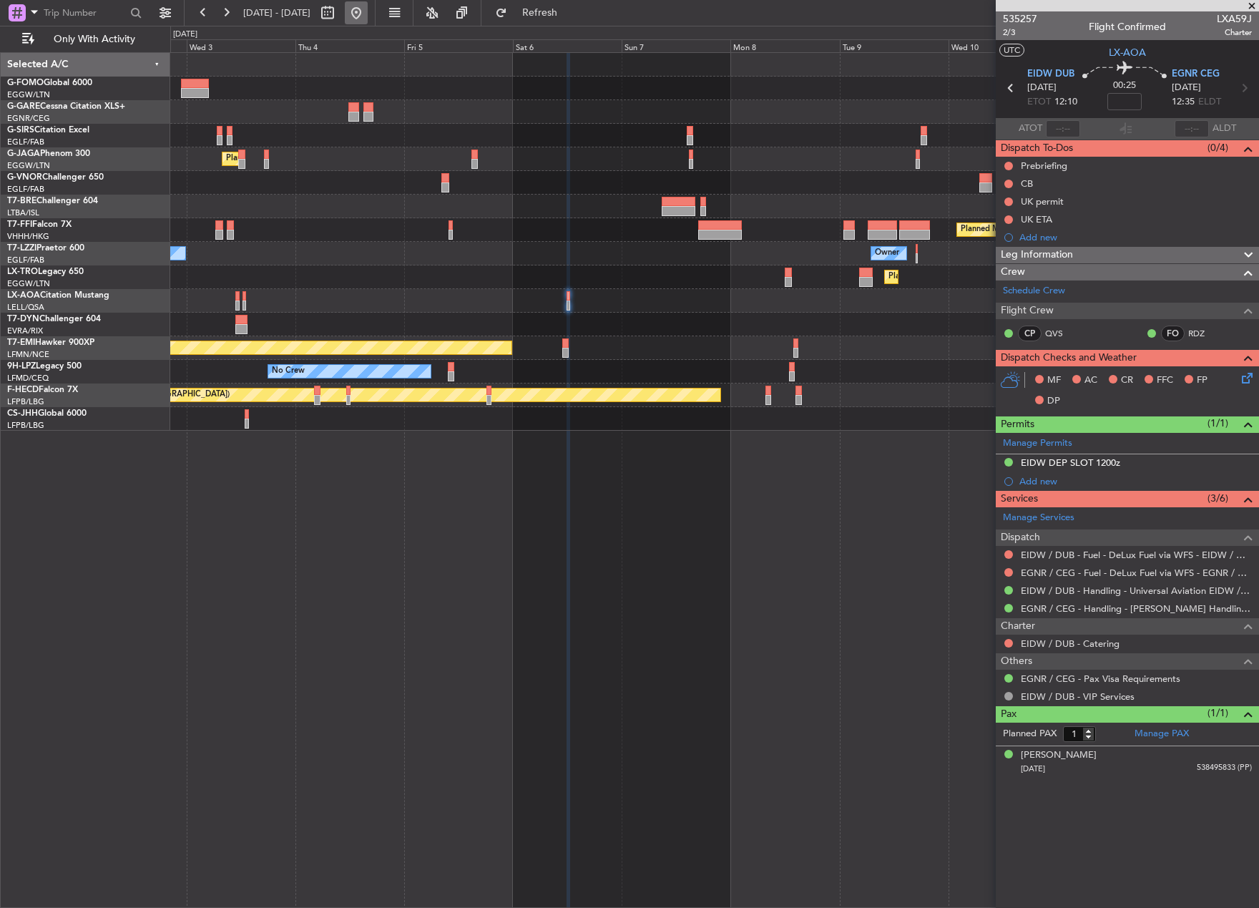
click at [368, 10] on button at bounding box center [356, 12] width 23 height 23
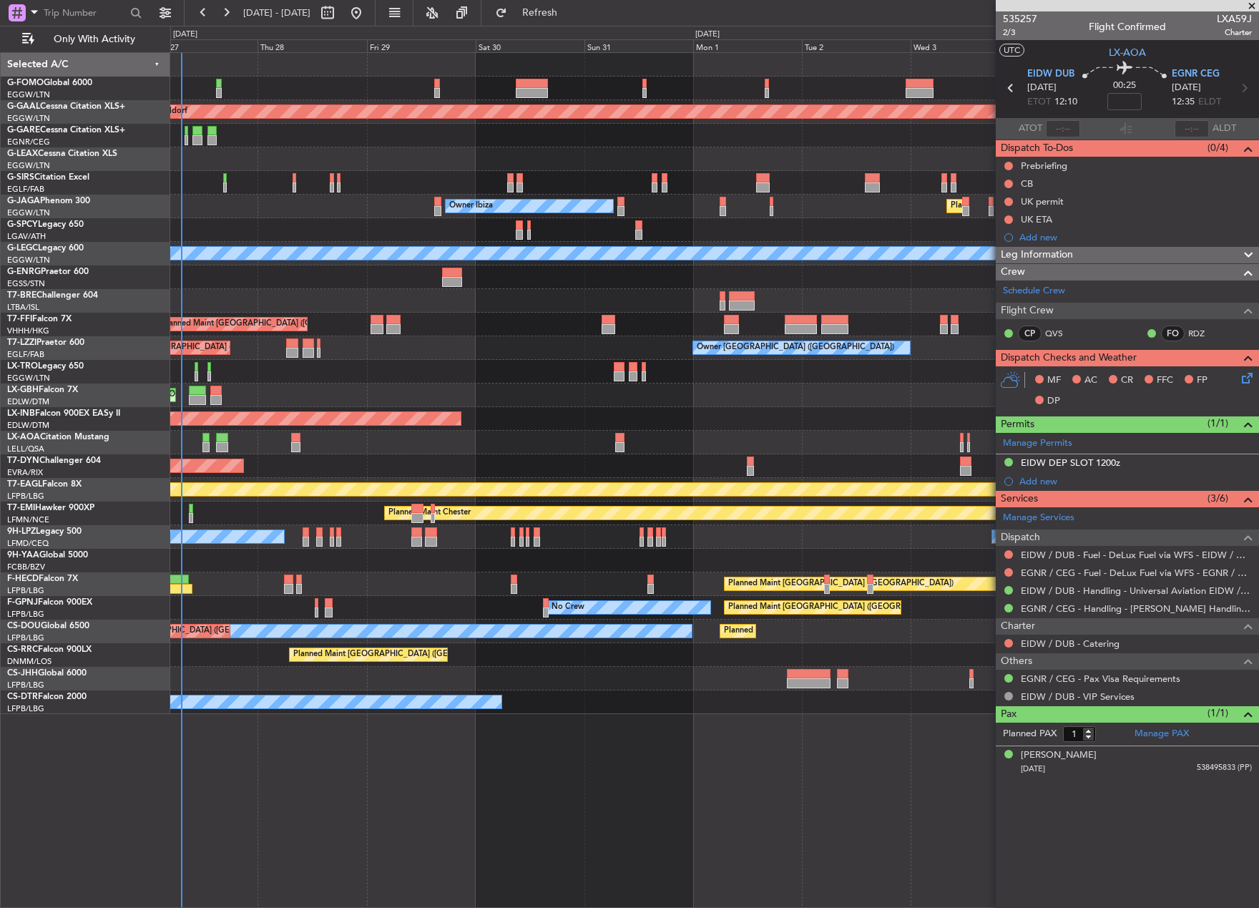
click at [134, 564] on div "Planned Maint Dusseldorf Owner Unplanned Maint [GEOGRAPHIC_DATA] ([GEOGRAPHIC_D…" at bounding box center [629, 467] width 1259 height 882
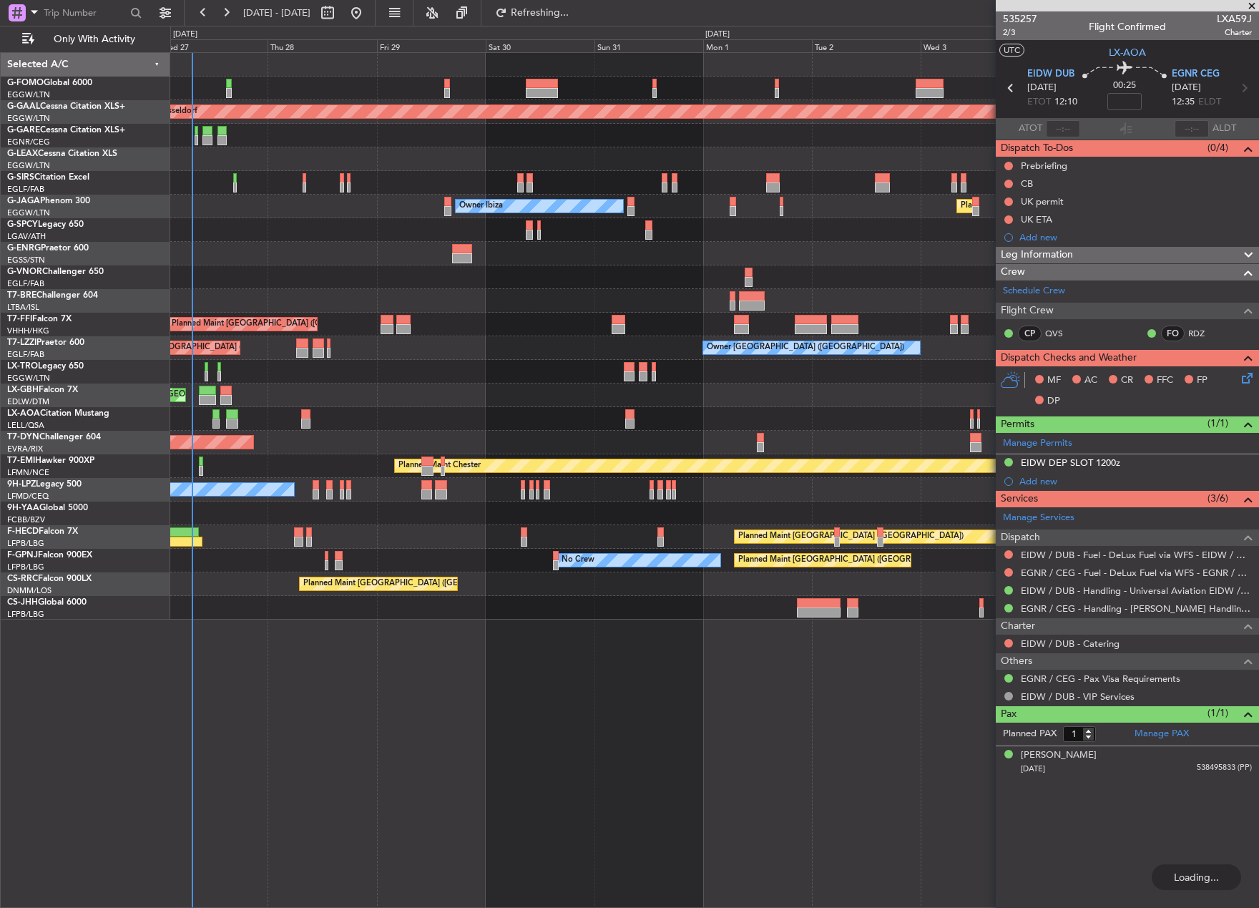
click at [0, 467] on html "[DATE] - [DATE] Refreshing... Quick Links Only With Activity Planned [GEOGRAPHI…" at bounding box center [629, 454] width 1259 height 908
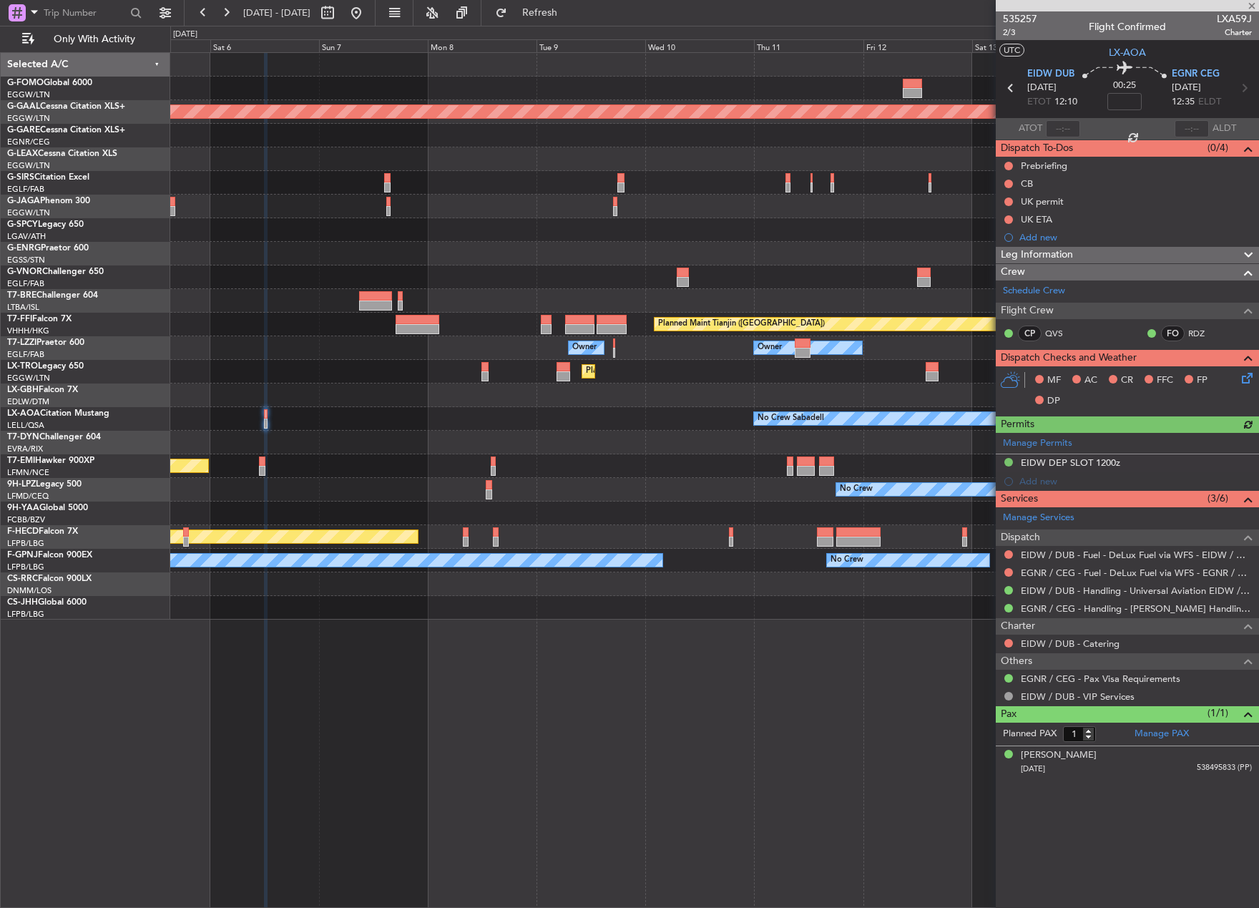
click at [170, 449] on div "Planned Maint Dusseldorf Planned Maint [GEOGRAPHIC_DATA] ([GEOGRAPHIC_DATA]) Pl…" at bounding box center [629, 467] width 1259 height 882
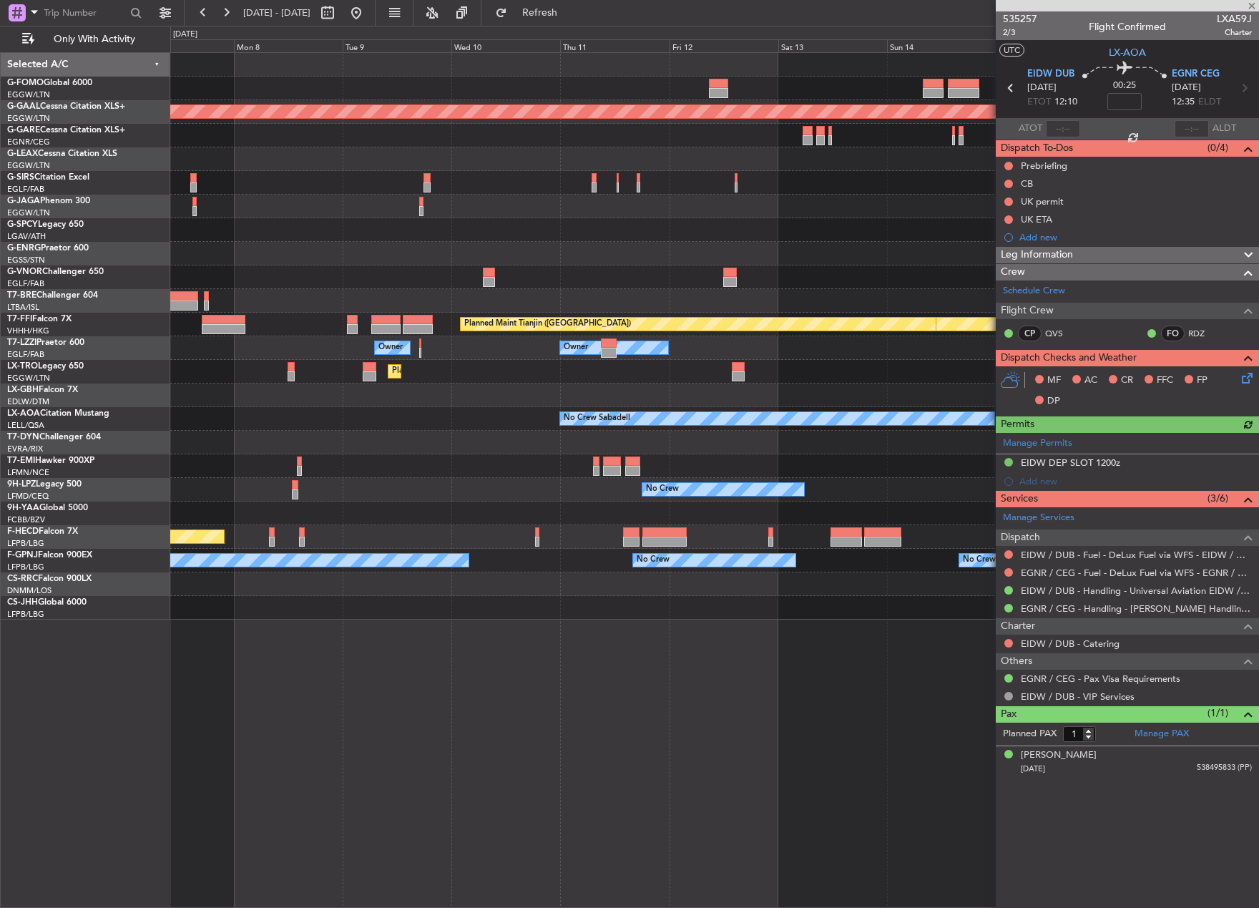
click at [294, 417] on div "No Crew Sabadell" at bounding box center [714, 419] width 1088 height 24
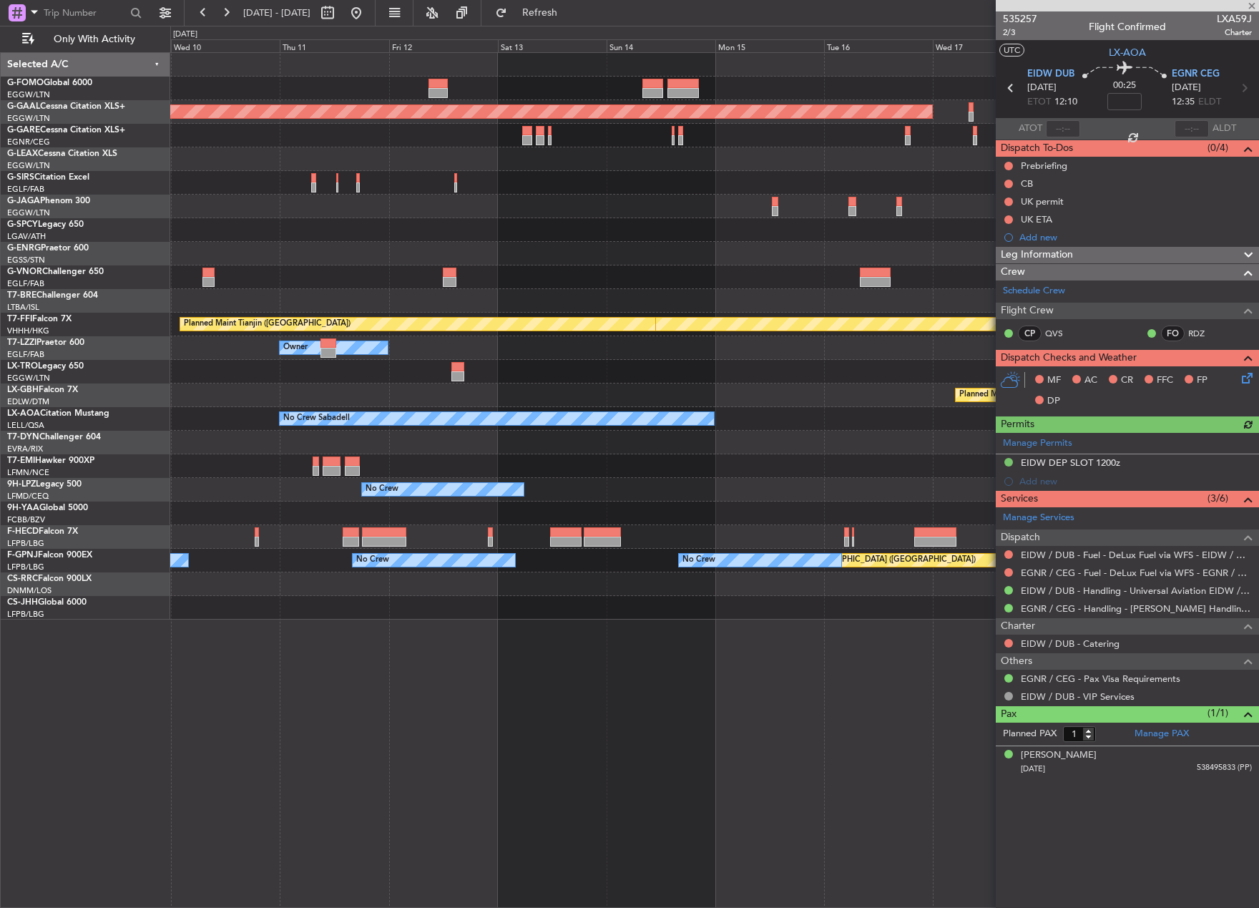
click at [274, 432] on div "Planned Maint Dusseldorf Planned Maint Geneva ([GEOGRAPHIC_DATA]) Planned Maint…" at bounding box center [714, 336] width 1088 height 566
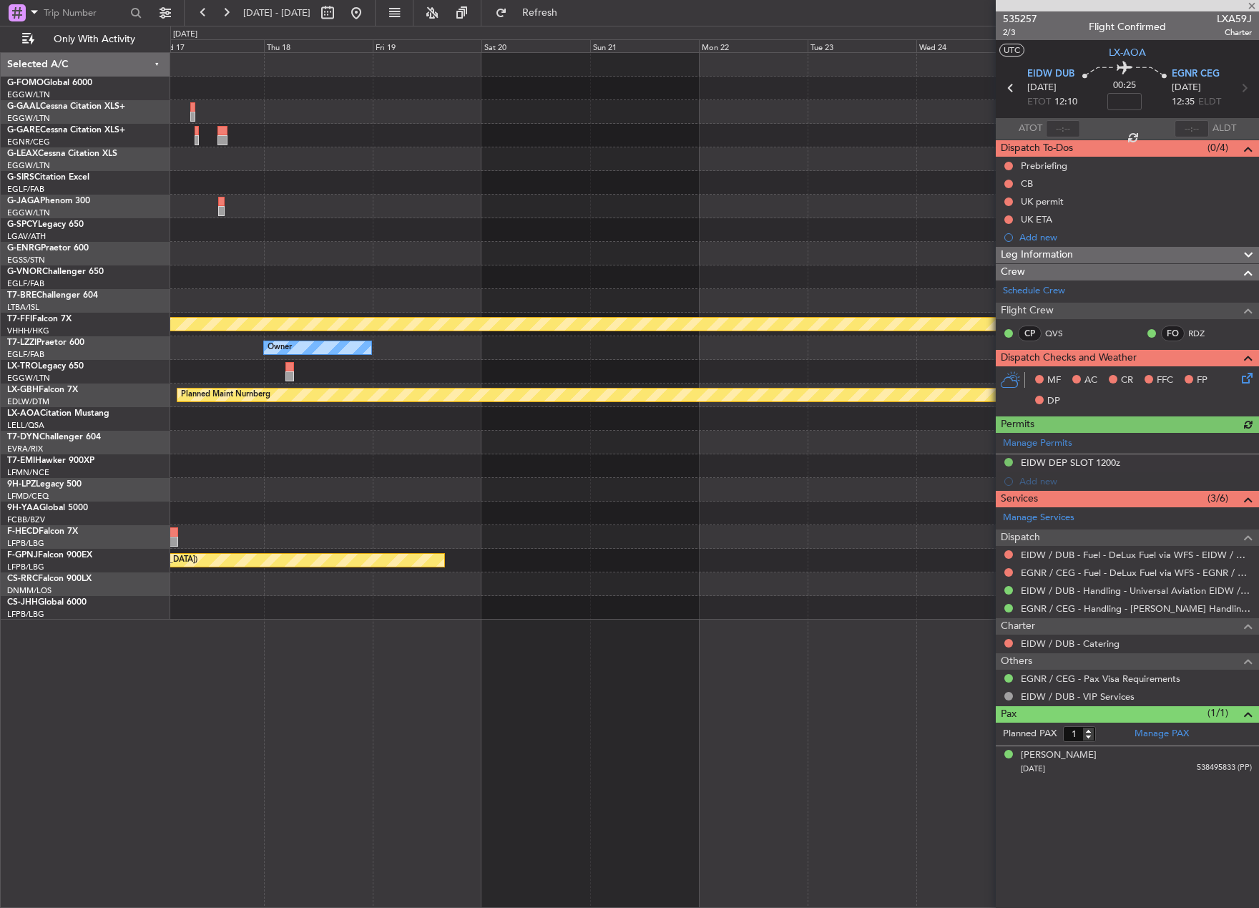
click at [133, 418] on div "Planned Maint Dusseldorf Planned Maint Geneva ([GEOGRAPHIC_DATA]) Owner Planned…" at bounding box center [629, 467] width 1259 height 882
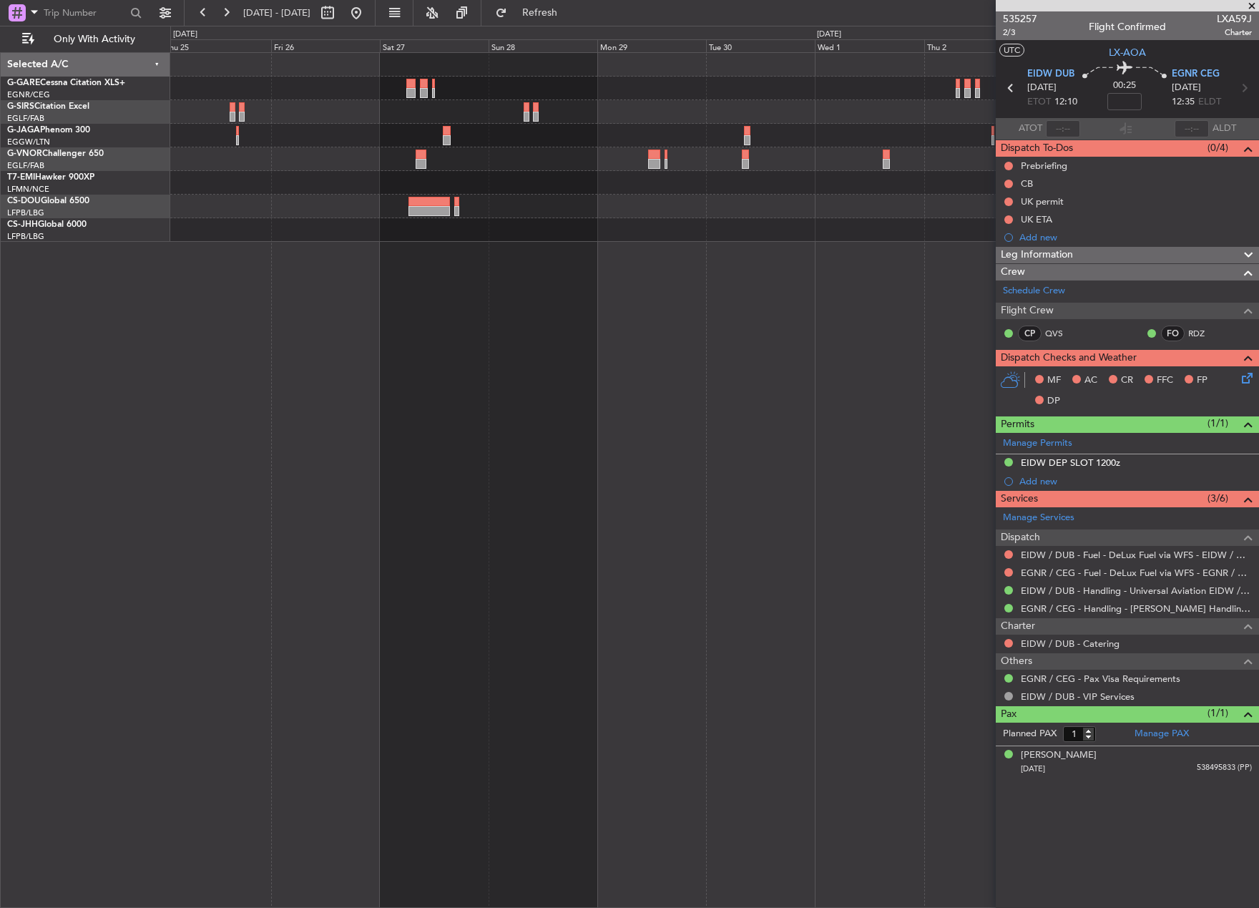
click at [121, 516] on div "Selected A/C G-GARE Cessna Citation XLS+ EGNR/CEG [PERSON_NAME] G-SIRS Citation…" at bounding box center [629, 467] width 1259 height 882
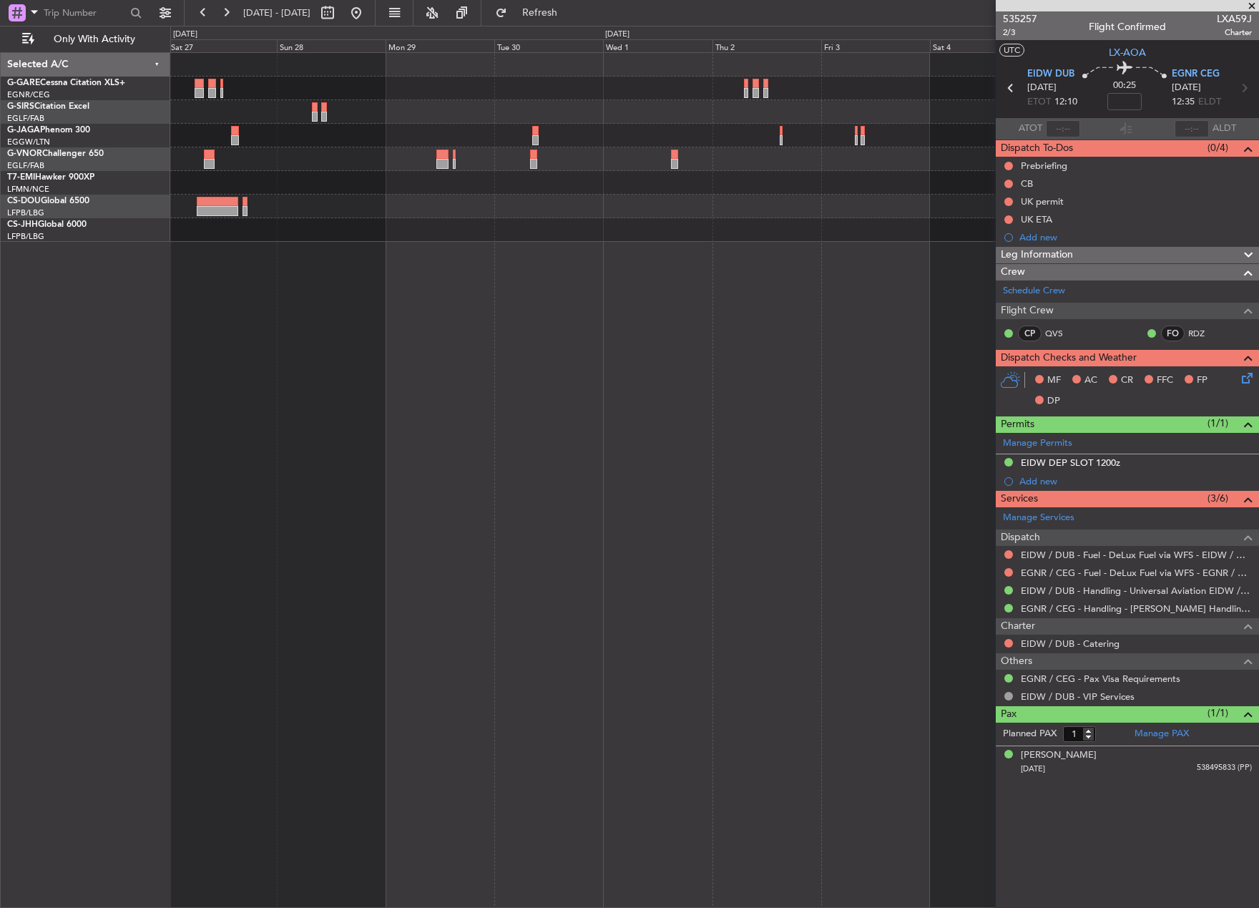
click at [437, 529] on div at bounding box center [714, 479] width 1089 height 855
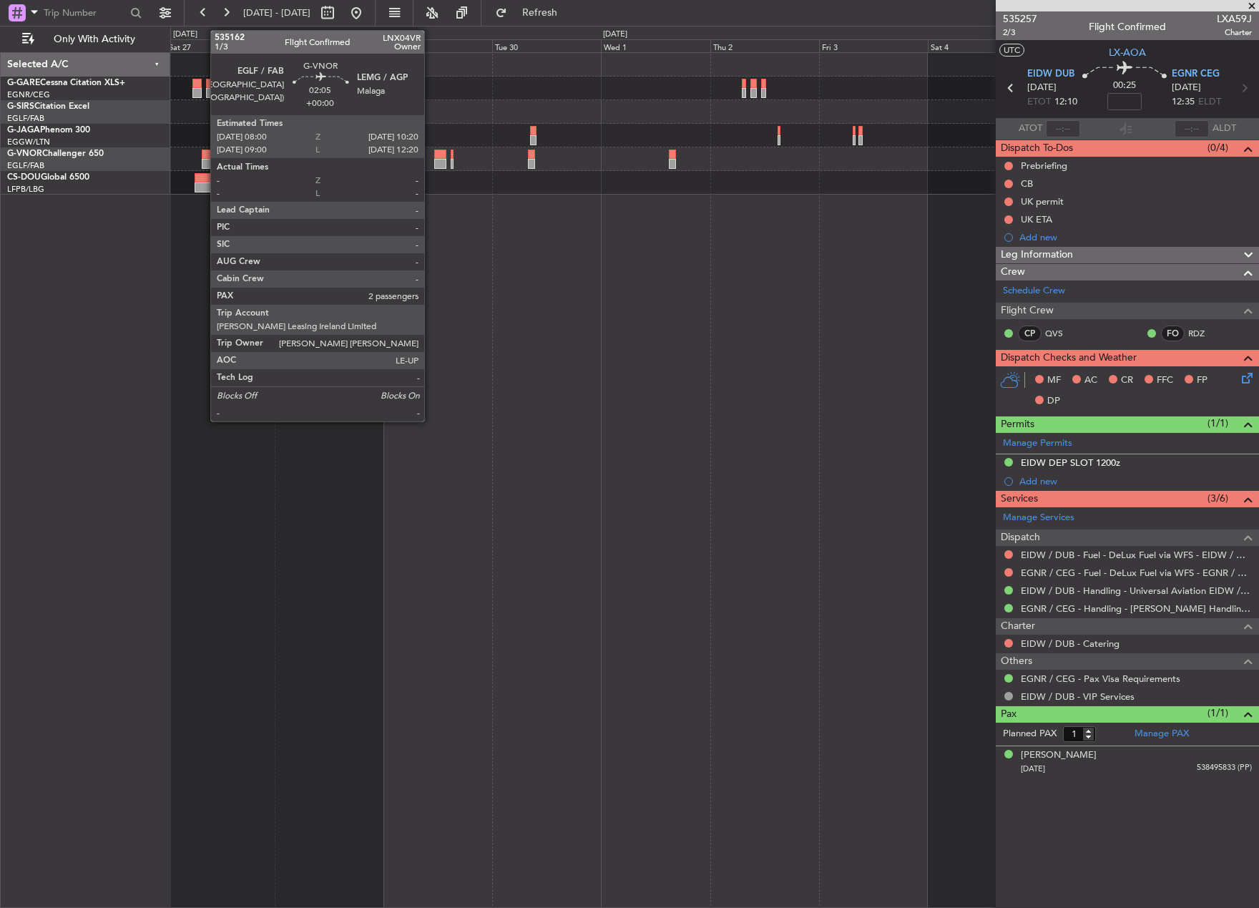
click at [203, 160] on div at bounding box center [207, 164] width 11 height 10
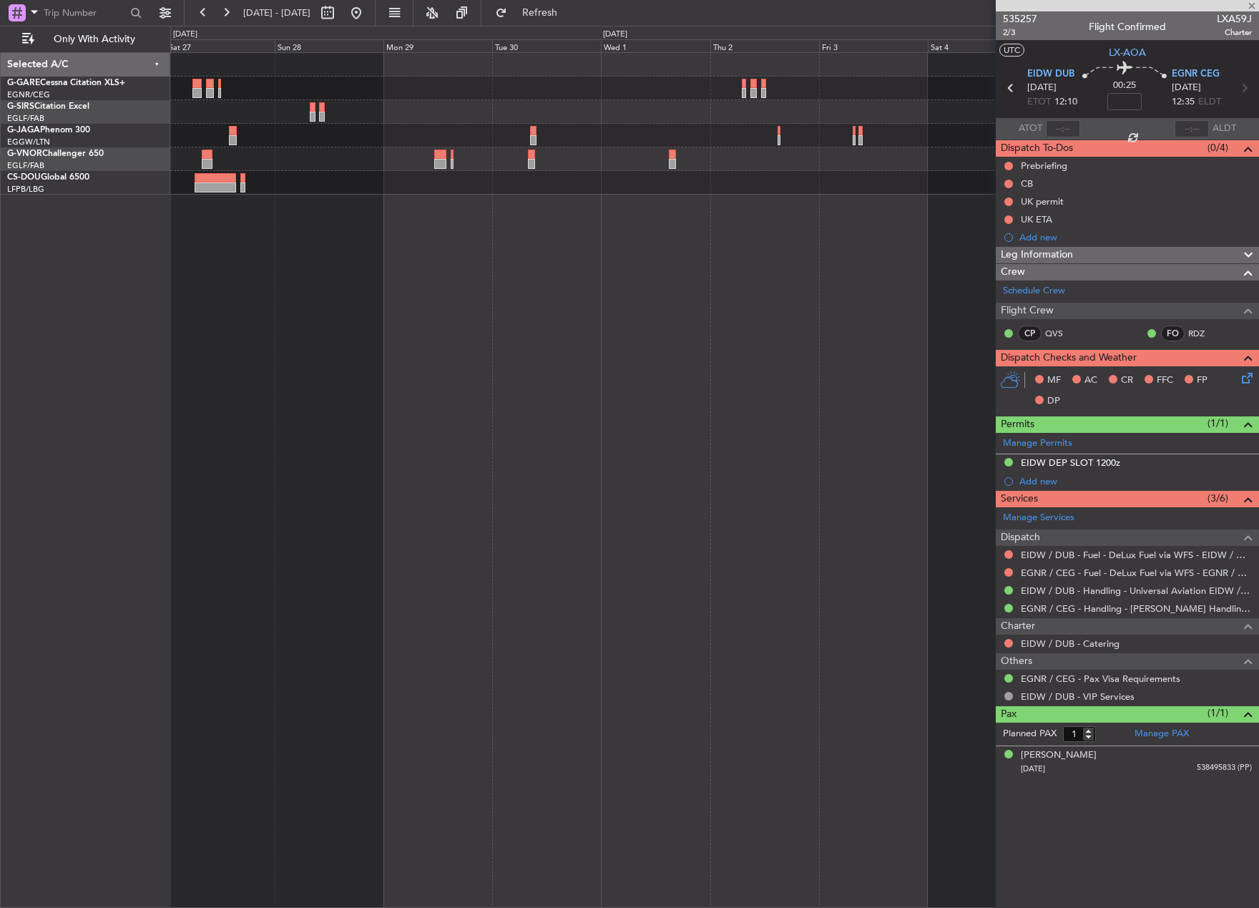
type input "2"
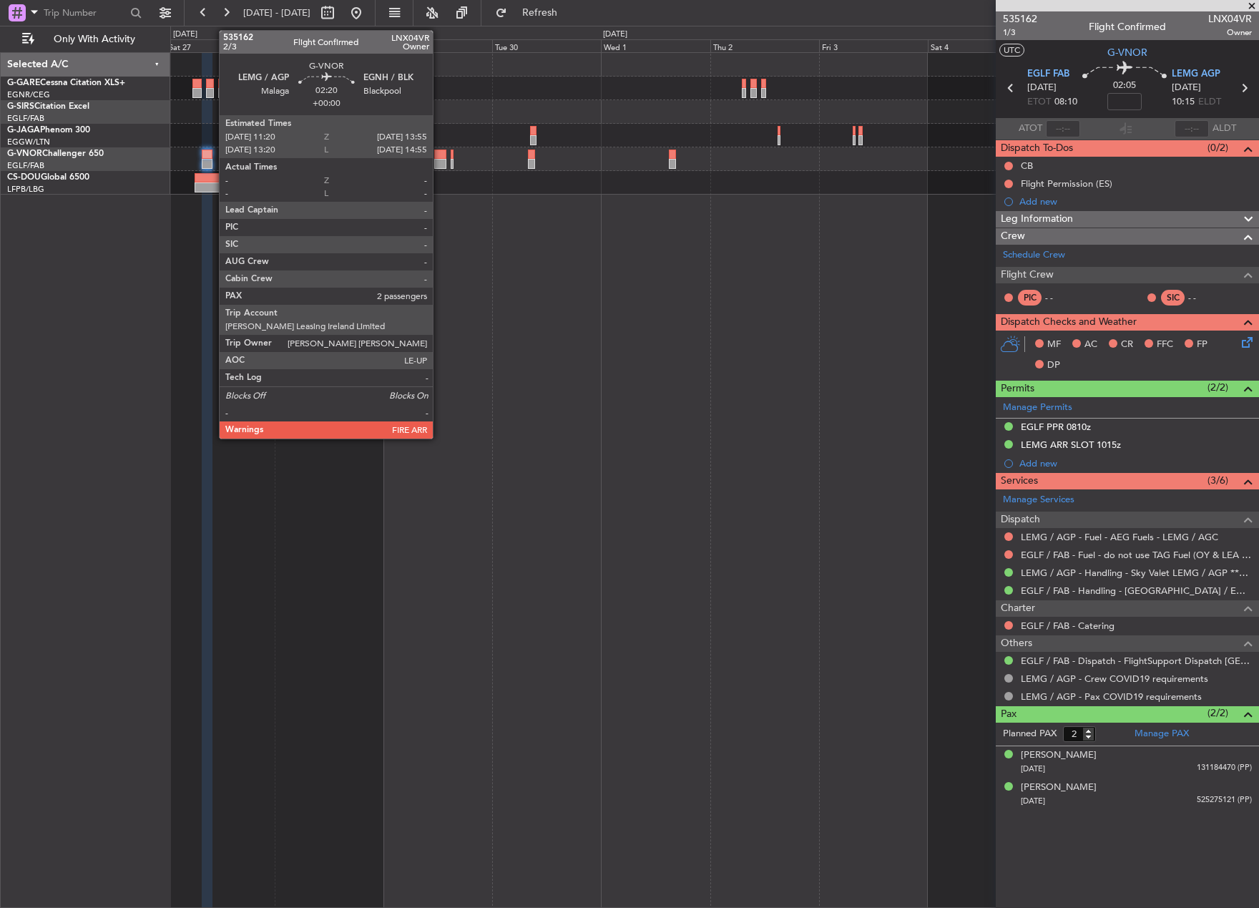
click at [439, 159] on div at bounding box center [440, 164] width 12 height 10
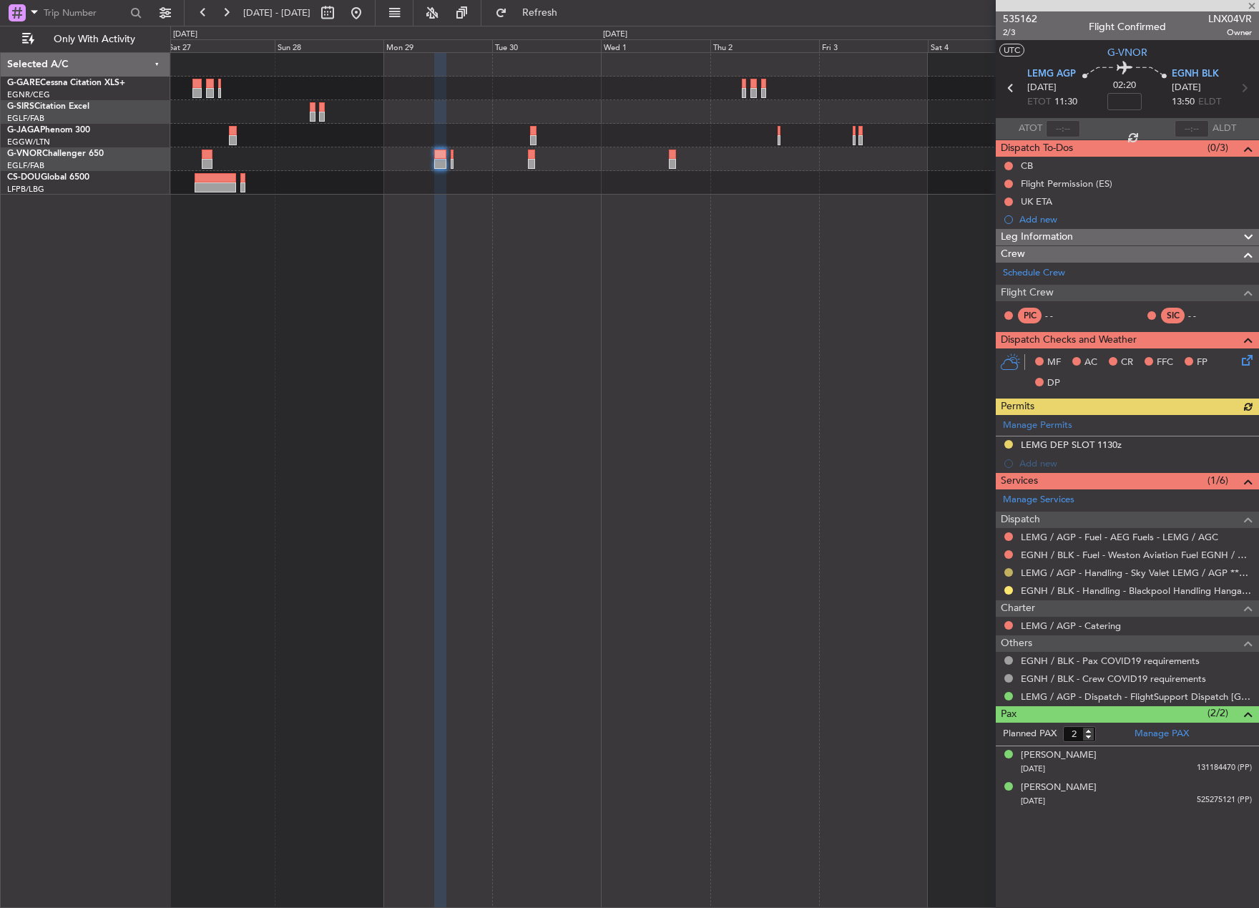
click at [1009, 574] on button at bounding box center [1008, 572] width 9 height 9
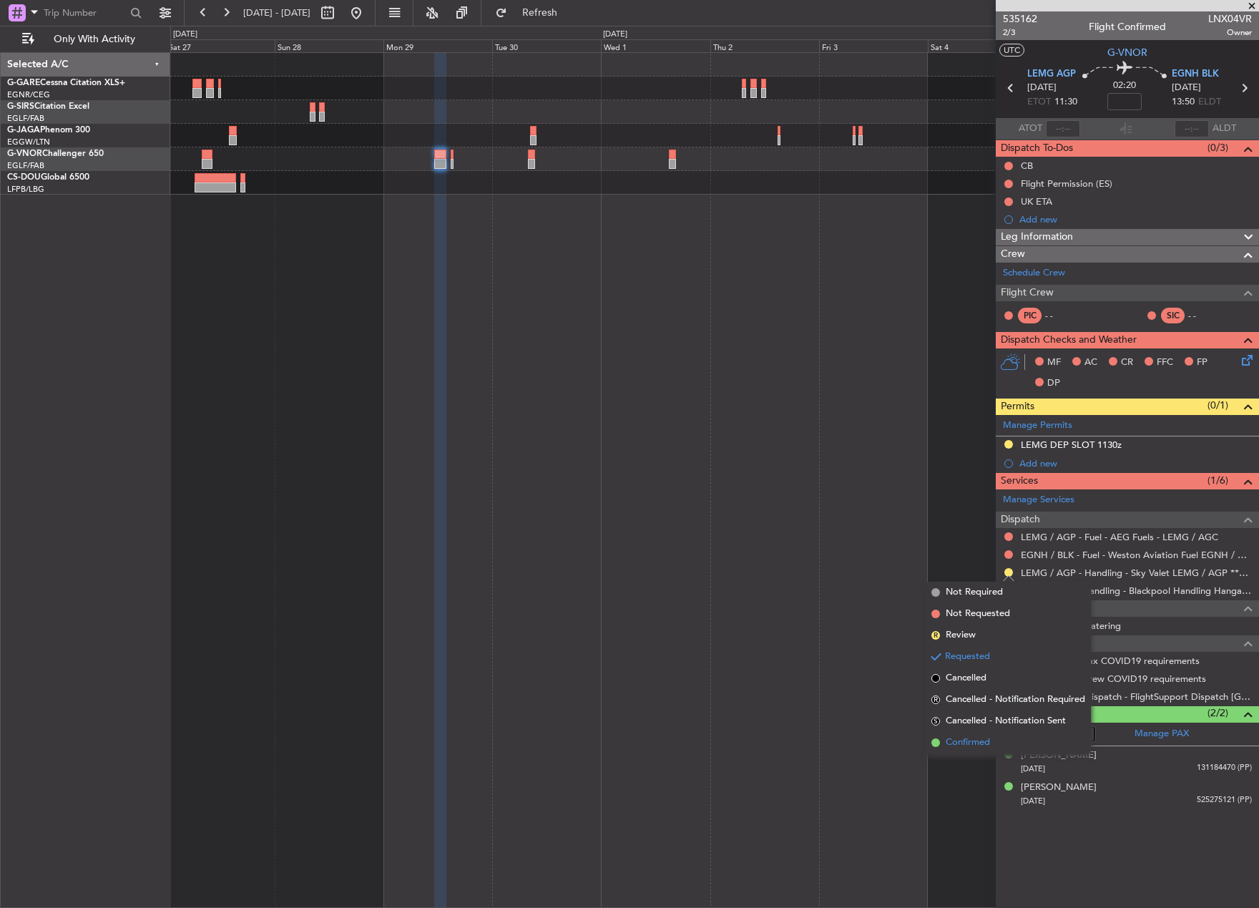
click at [986, 737] on span "Confirmed" at bounding box center [968, 742] width 44 height 14
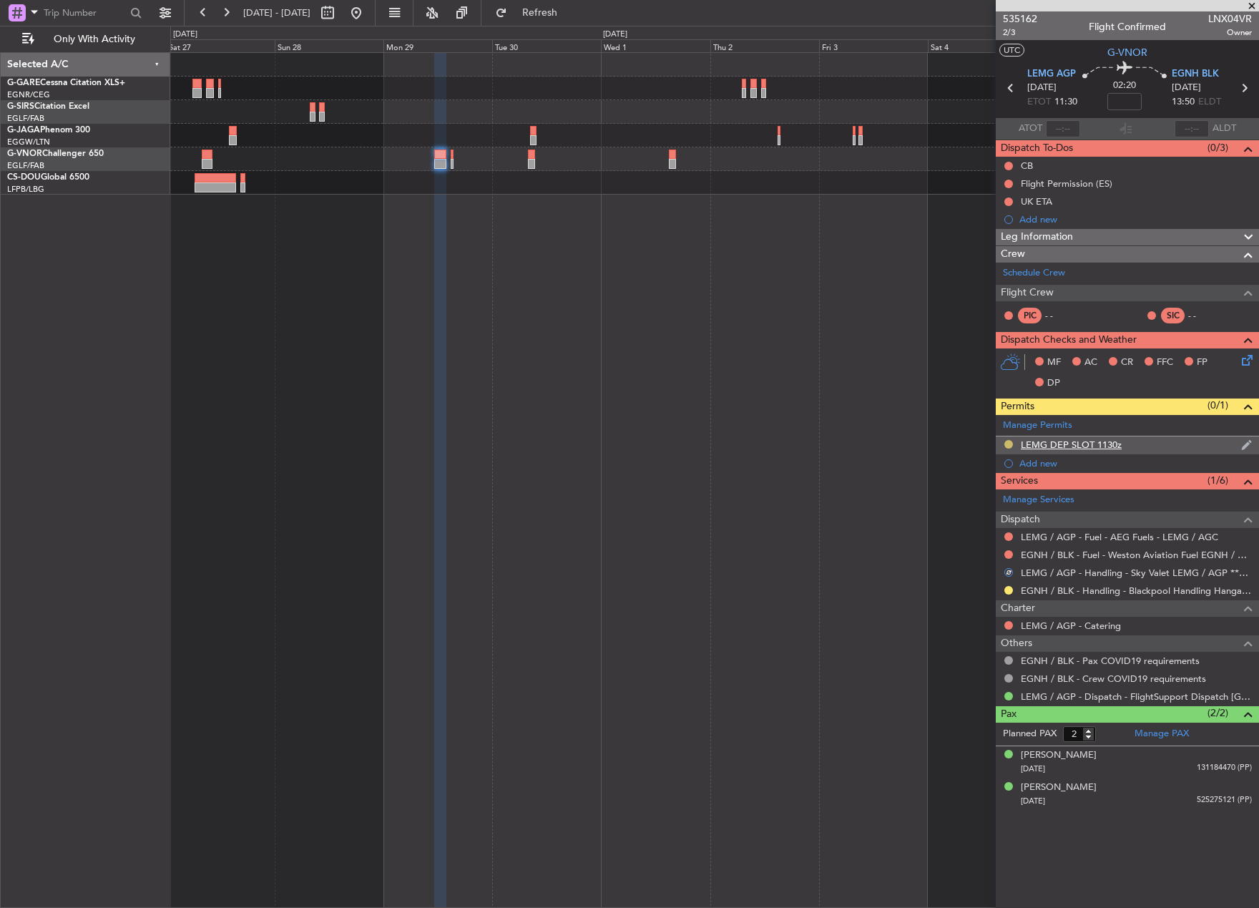
click at [1010, 441] on button at bounding box center [1008, 444] width 9 height 9
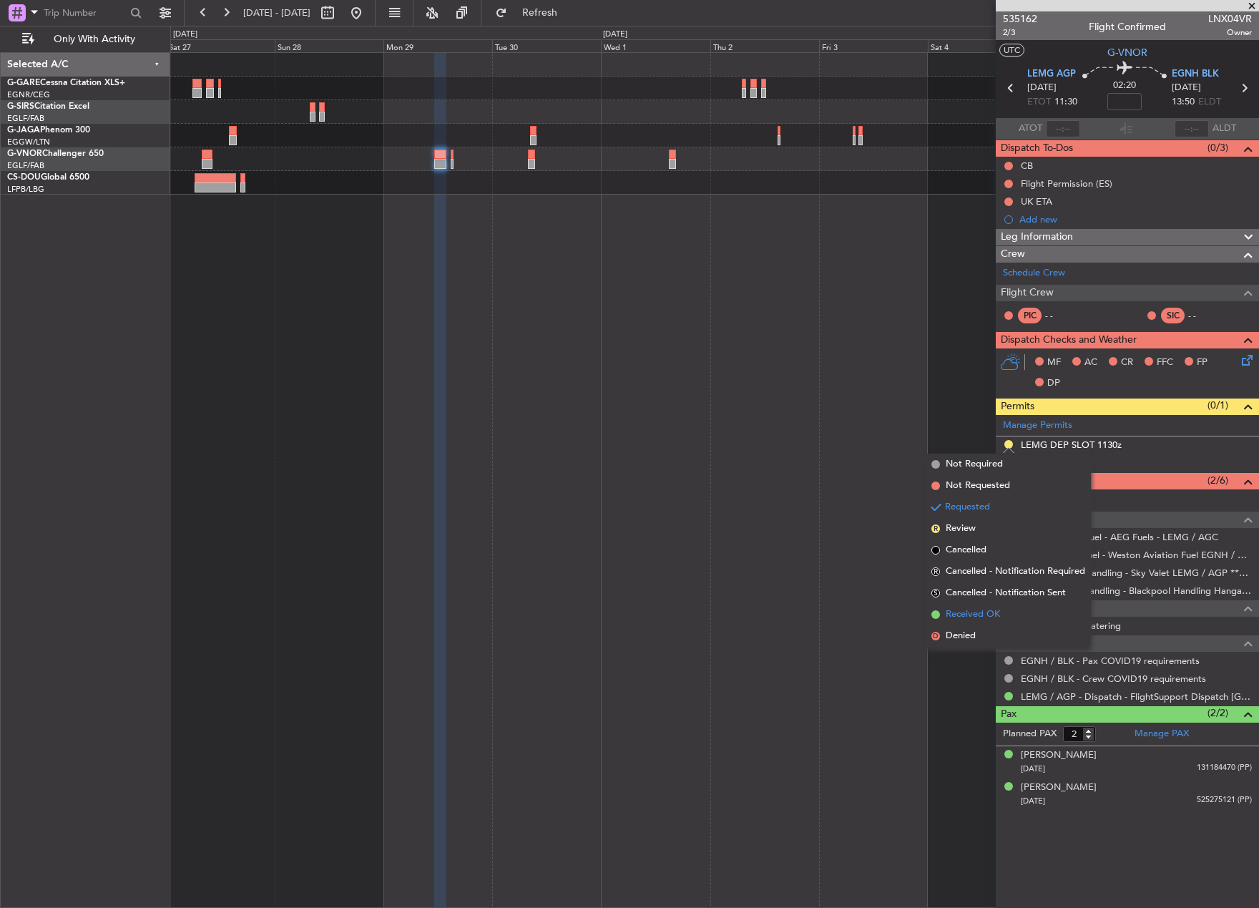
click at [975, 618] on span "Received OK" at bounding box center [973, 614] width 54 height 14
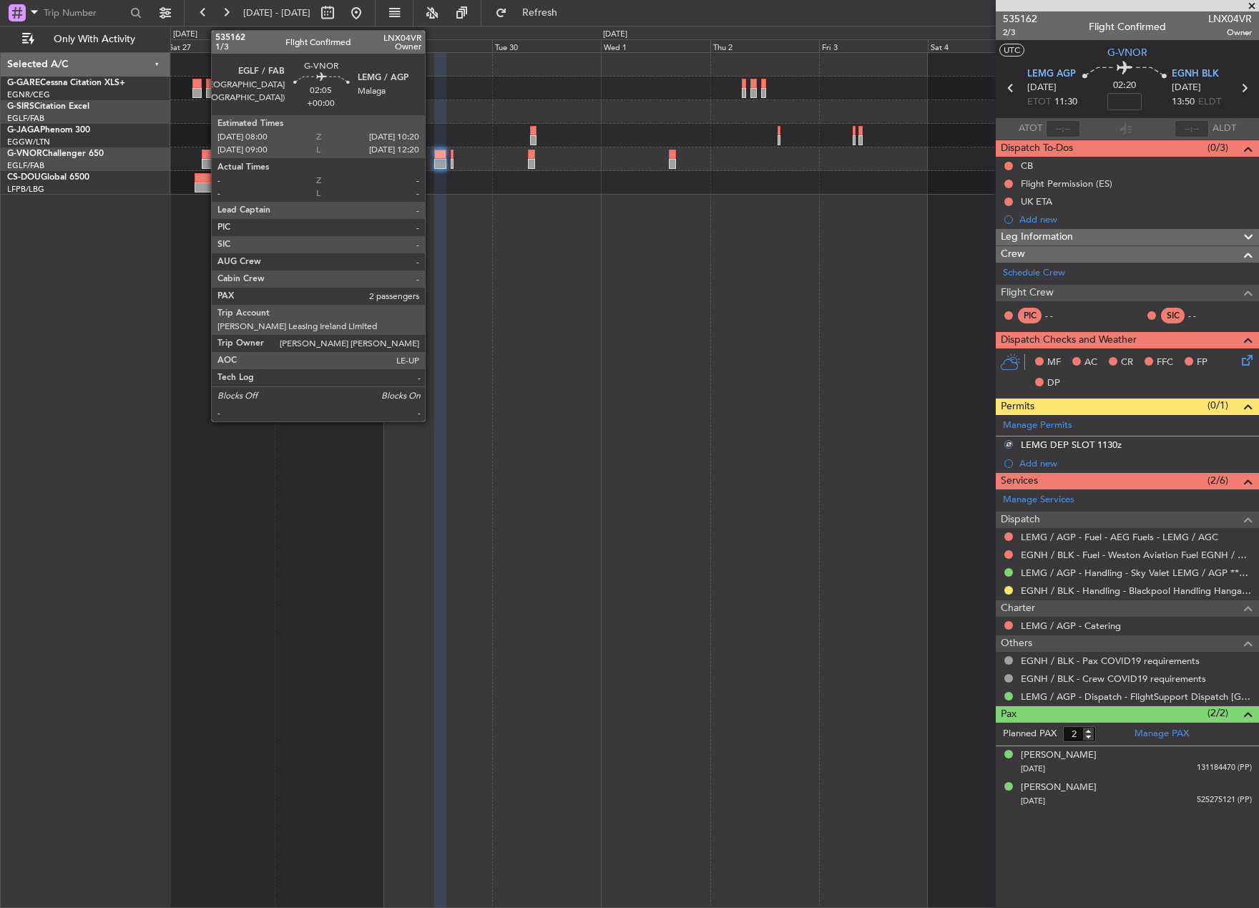
click at [204, 155] on div at bounding box center [207, 154] width 11 height 10
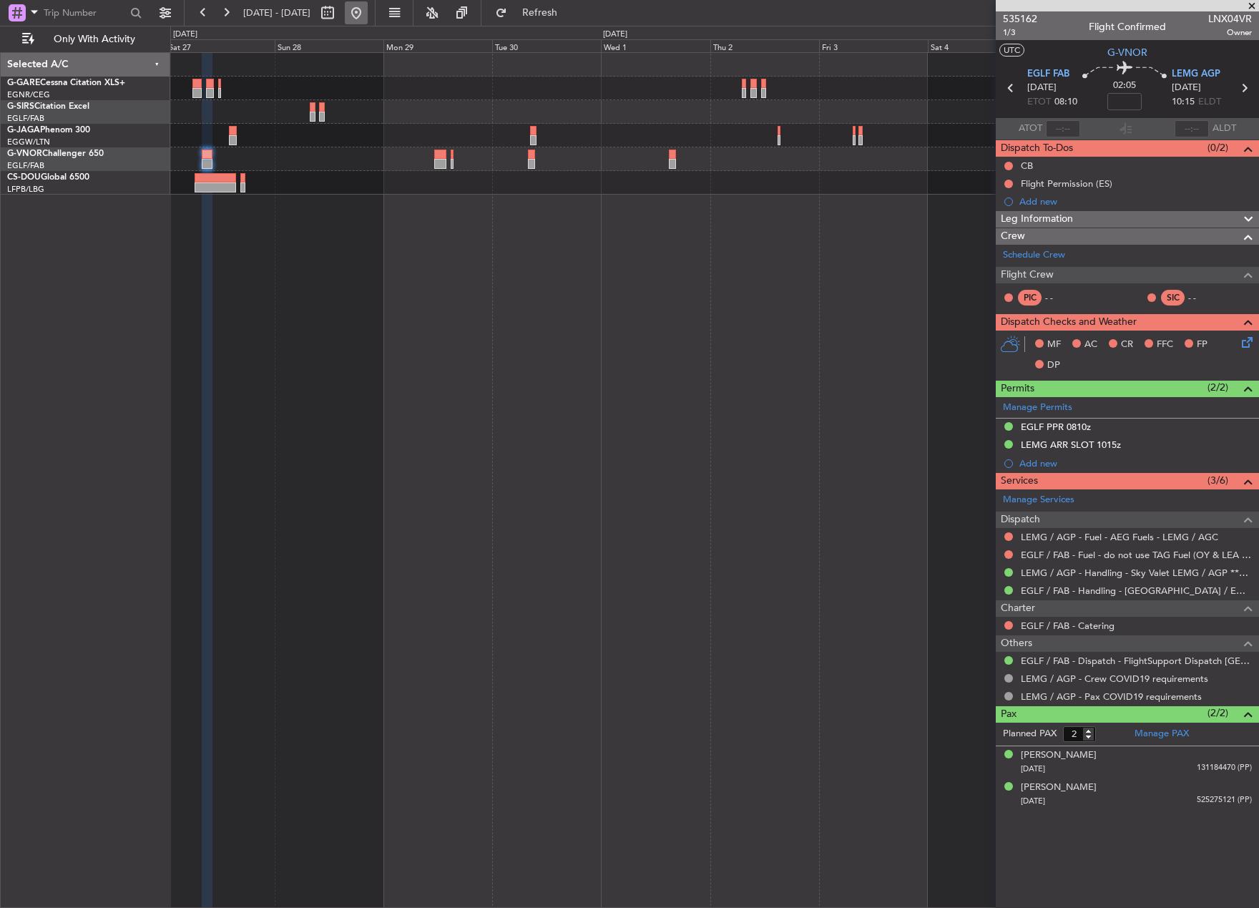
click at [368, 11] on button at bounding box center [356, 12] width 23 height 23
